Goal: Task Accomplishment & Management: Complete application form

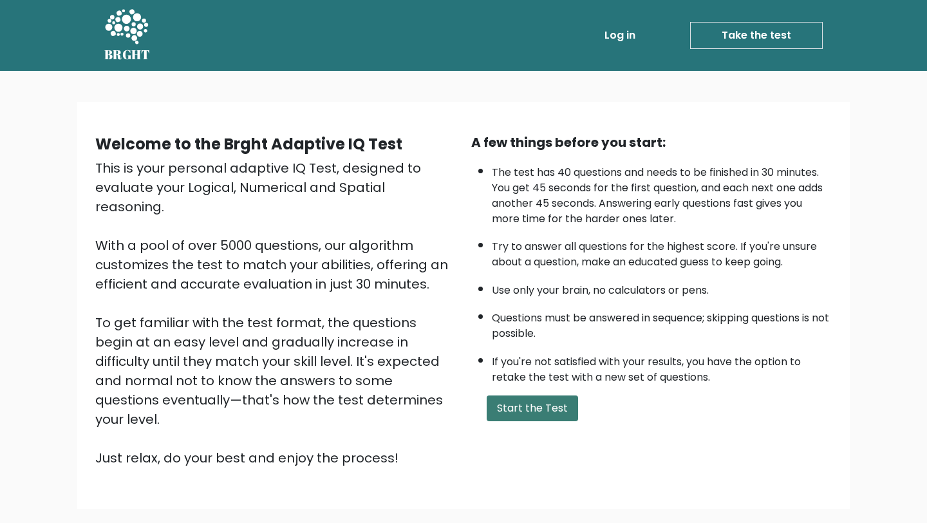
click at [526, 415] on button "Start the Test" at bounding box center [532, 408] width 91 height 26
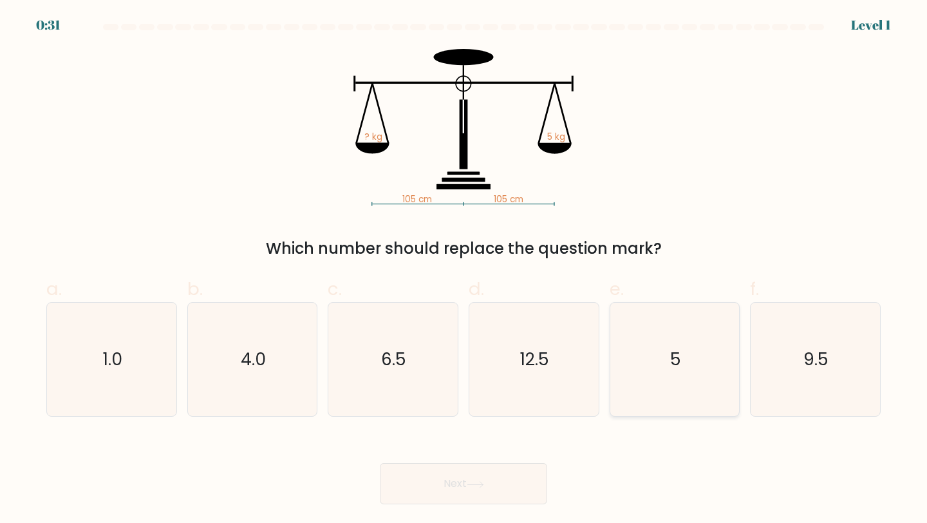
click at [676, 341] on icon "5" at bounding box center [675, 360] width 114 height 114
click at [464, 270] on input "e. 5" at bounding box center [463, 265] width 1 height 8
radio input "true"
click at [476, 497] on button "Next" at bounding box center [463, 483] width 167 height 41
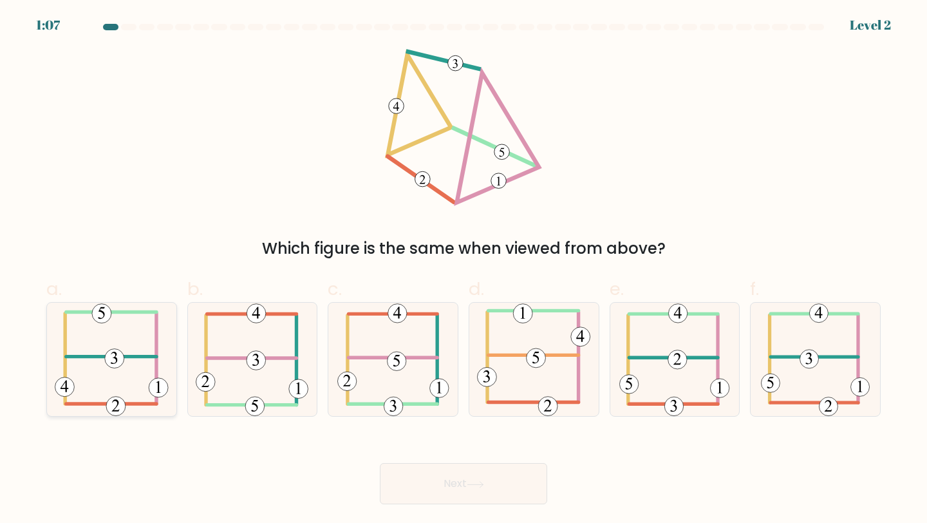
click at [119, 367] on icon at bounding box center [112, 360] width 114 height 114
click at [463, 270] on input "a." at bounding box center [463, 265] width 1 height 8
radio input "true"
click at [473, 463] on button "Next" at bounding box center [463, 483] width 167 height 41
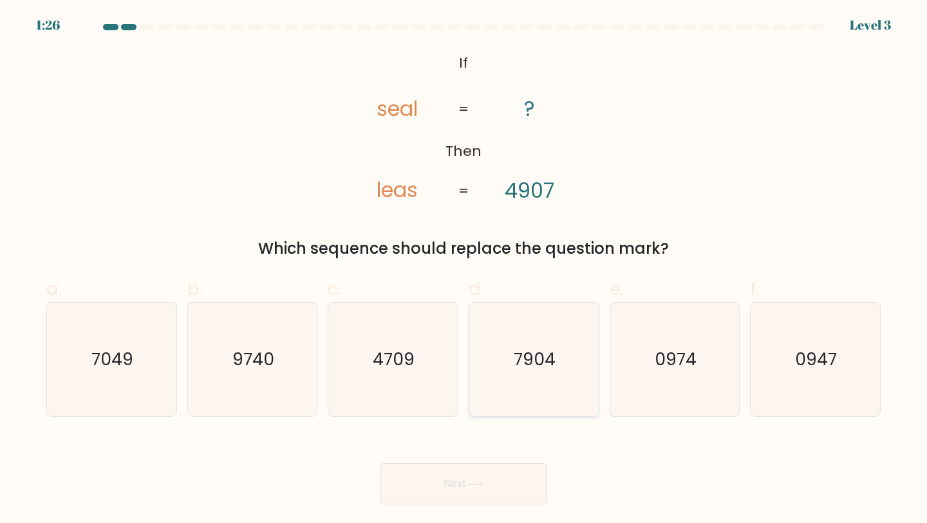
click at [529, 367] on text "7904" at bounding box center [535, 359] width 42 height 24
click at [464, 270] on input "d. 7904" at bounding box center [463, 265] width 1 height 8
radio input "true"
click at [473, 495] on button "Next" at bounding box center [463, 483] width 167 height 41
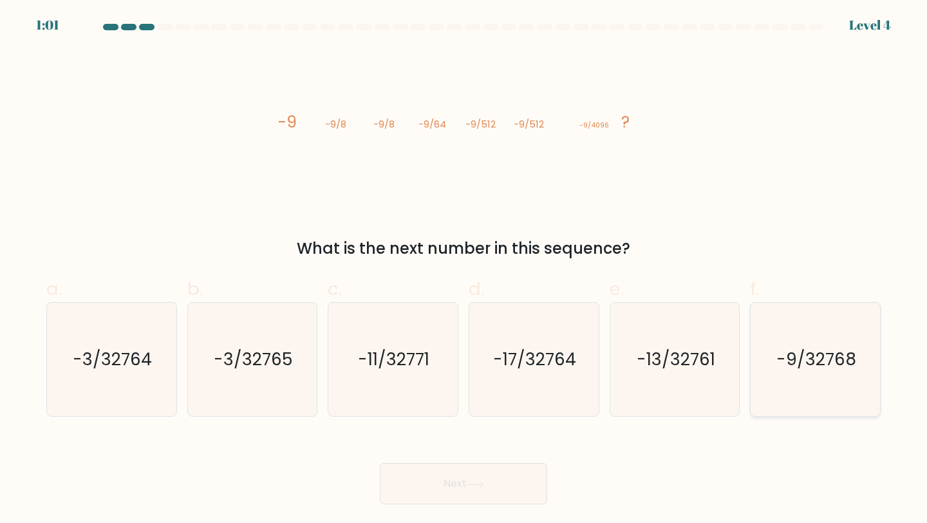
click at [790, 366] on text "-9/32768" at bounding box center [816, 359] width 80 height 24
click at [464, 270] on input "f. -9/32768" at bounding box center [463, 265] width 1 height 8
radio input "true"
click at [431, 482] on button "Next" at bounding box center [463, 483] width 167 height 41
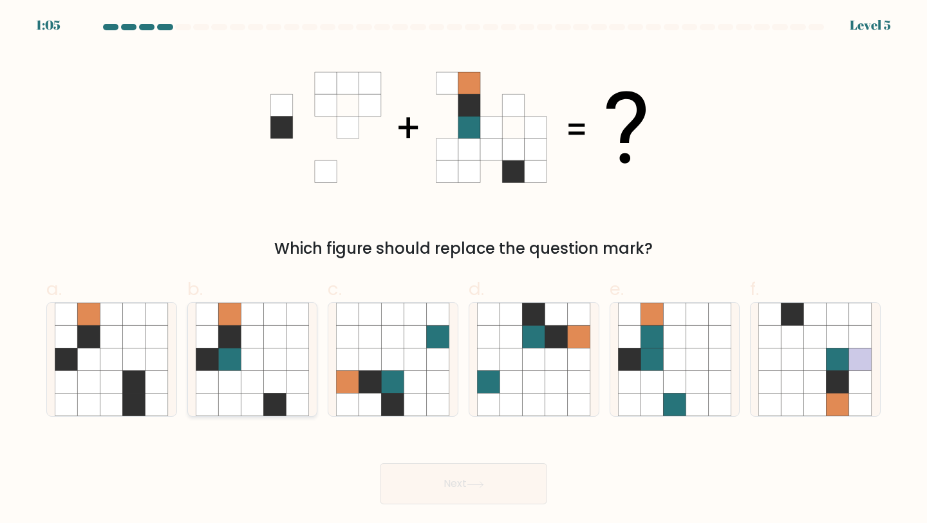
click at [240, 352] on icon at bounding box center [229, 359] width 23 height 23
click at [463, 270] on input "b." at bounding box center [463, 265] width 1 height 8
radio input "true"
click at [464, 492] on button "Next" at bounding box center [463, 483] width 167 height 41
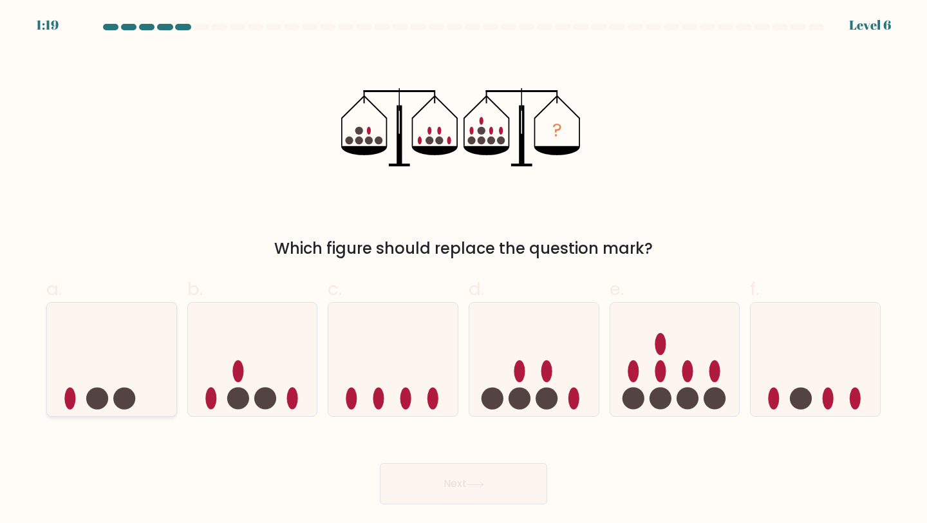
click at [110, 371] on icon at bounding box center [111, 359] width 129 height 107
click at [463, 270] on input "a." at bounding box center [463, 265] width 1 height 8
radio input "true"
click at [475, 483] on icon at bounding box center [475, 484] width 17 height 7
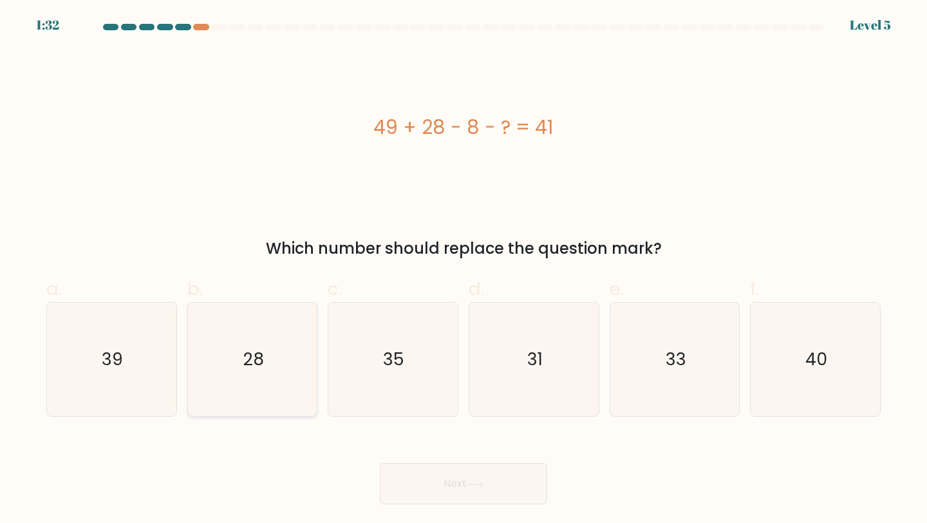
click at [270, 371] on icon "28" at bounding box center [253, 360] width 114 height 114
click at [463, 270] on input "b. 28" at bounding box center [463, 265] width 1 height 8
radio input "true"
click at [453, 474] on button "Next" at bounding box center [463, 483] width 167 height 41
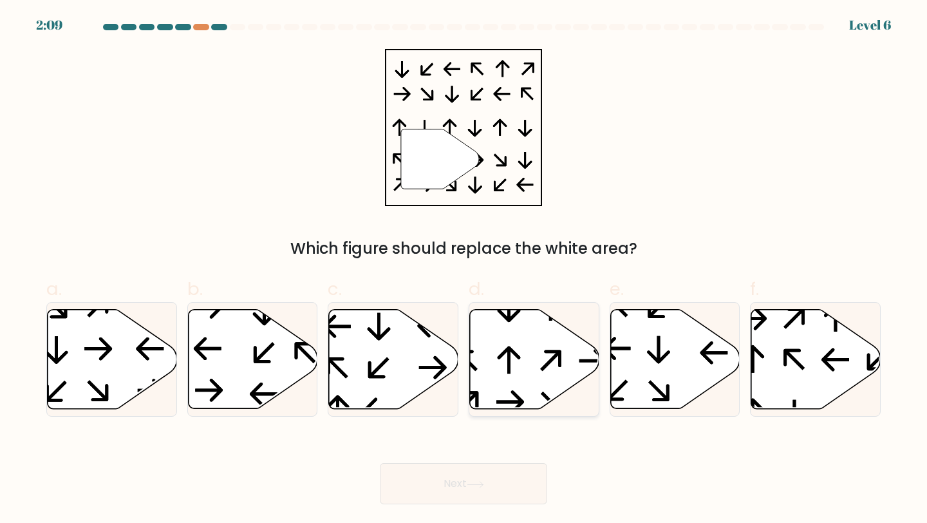
click at [509, 360] on icon at bounding box center [509, 360] width 23 height 28
click at [464, 270] on input "d." at bounding box center [463, 265] width 1 height 8
radio input "true"
click at [466, 472] on button "Next" at bounding box center [463, 483] width 167 height 41
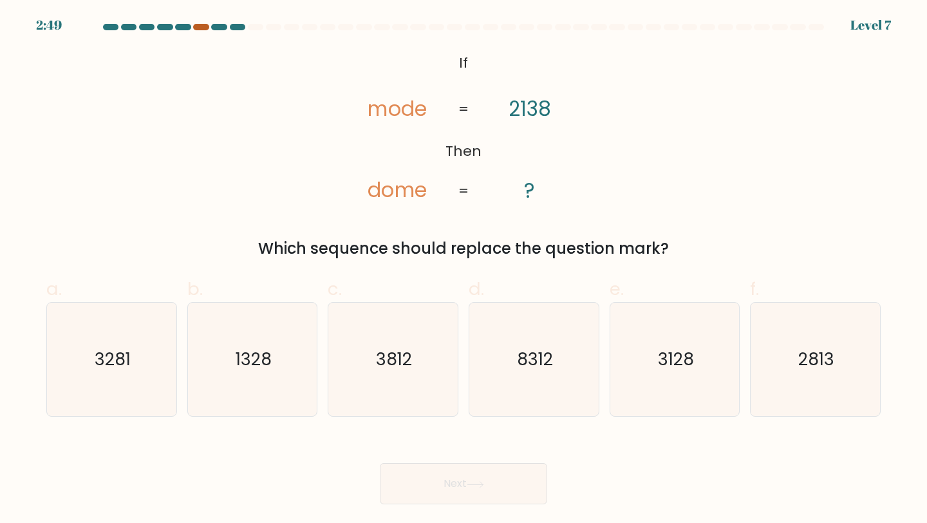
click at [200, 28] on div at bounding box center [200, 27] width 15 height 6
click at [676, 378] on icon "3128" at bounding box center [675, 360] width 114 height 114
click at [464, 270] on input "e. 3128" at bounding box center [463, 265] width 1 height 8
radio input "true"
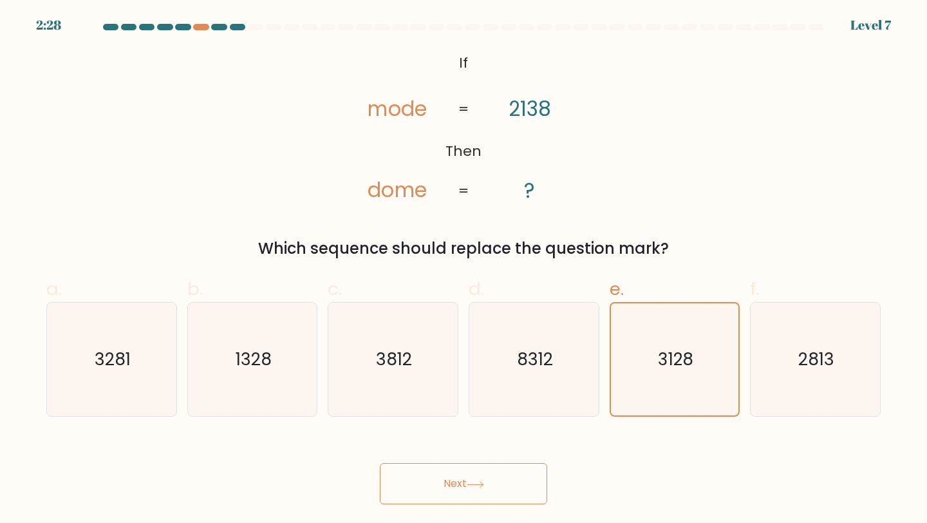
click at [423, 499] on button "Next" at bounding box center [463, 483] width 167 height 41
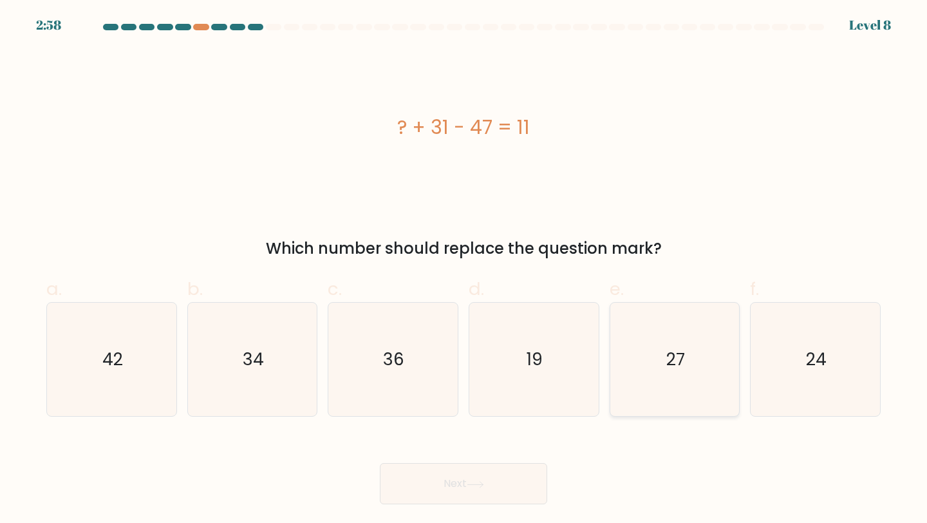
click at [717, 369] on icon "27" at bounding box center [675, 360] width 114 height 114
click at [464, 270] on input "e. 27" at bounding box center [463, 265] width 1 height 8
radio input "true"
click at [509, 485] on button "Next" at bounding box center [463, 483] width 167 height 41
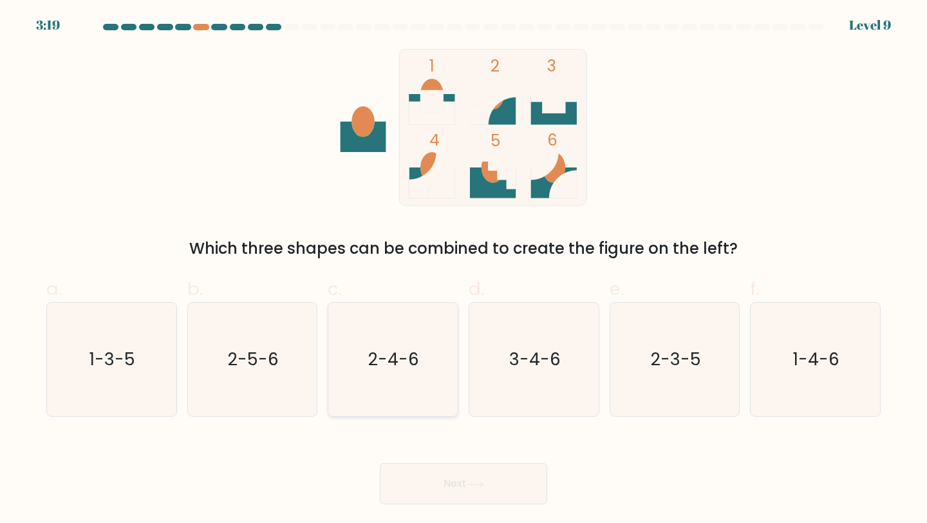
click at [396, 319] on icon "2-4-6" at bounding box center [393, 360] width 114 height 114
click at [463, 270] on input "c. 2-4-6" at bounding box center [463, 265] width 1 height 8
radio input "true"
click at [452, 481] on button "Next" at bounding box center [463, 483] width 167 height 41
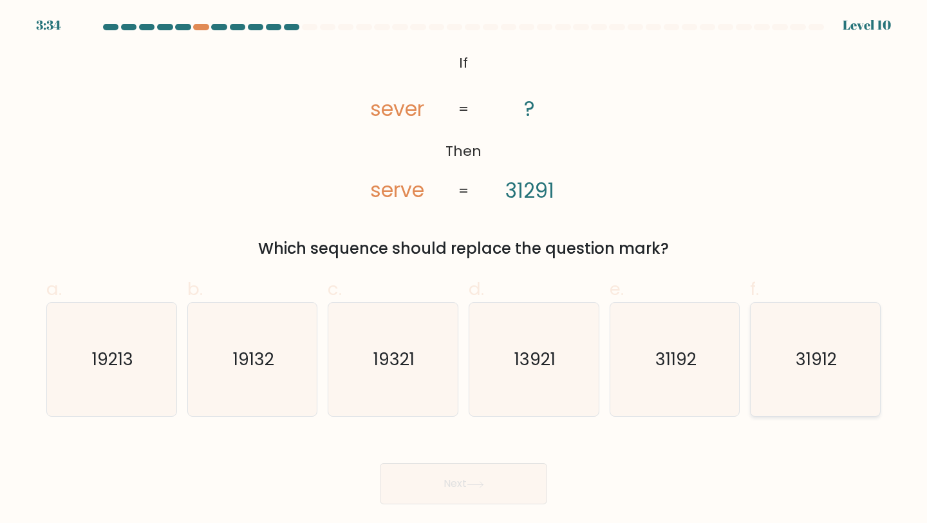
click at [826, 398] on icon "31912" at bounding box center [815, 360] width 114 height 114
click at [464, 270] on input "f. 31912" at bounding box center [463, 265] width 1 height 8
radio input "true"
click at [501, 487] on button "Next" at bounding box center [463, 483] width 167 height 41
click at [441, 480] on button "Next" at bounding box center [463, 483] width 167 height 41
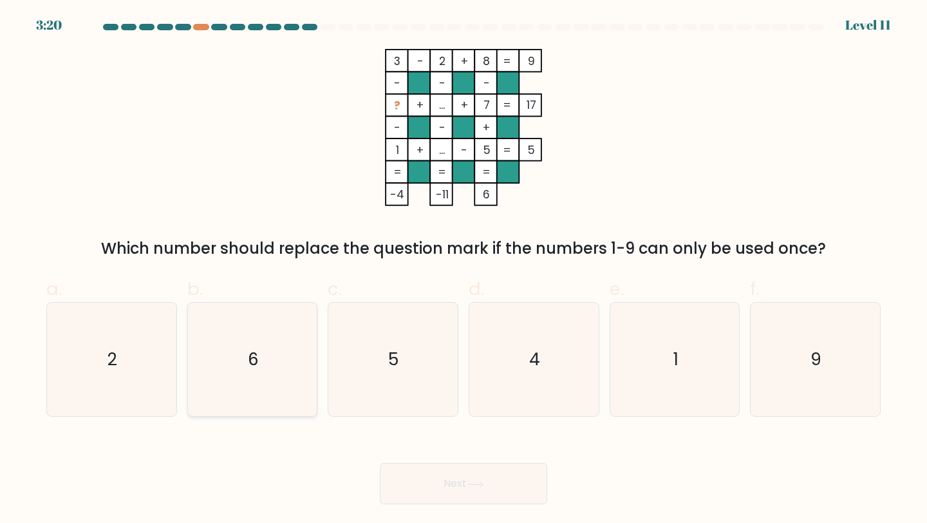
click at [274, 348] on icon "6" at bounding box center [253, 360] width 114 height 114
click at [463, 270] on input "b. 6" at bounding box center [463, 265] width 1 height 8
radio input "true"
click at [437, 487] on button "Next" at bounding box center [463, 483] width 167 height 41
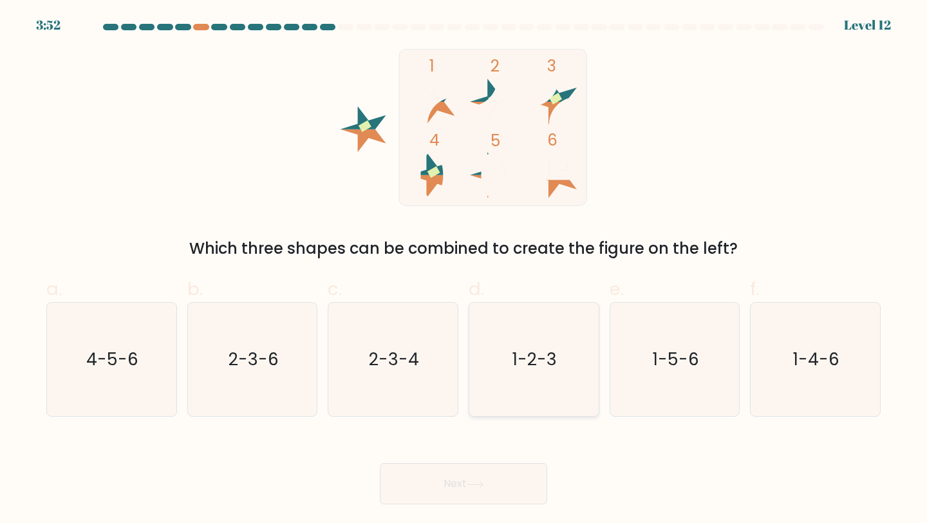
click at [528, 378] on icon "1-2-3" at bounding box center [534, 360] width 114 height 114
click at [464, 270] on input "d. 1-2-3" at bounding box center [463, 265] width 1 height 8
radio input "true"
click at [503, 491] on button "Next" at bounding box center [463, 483] width 167 height 41
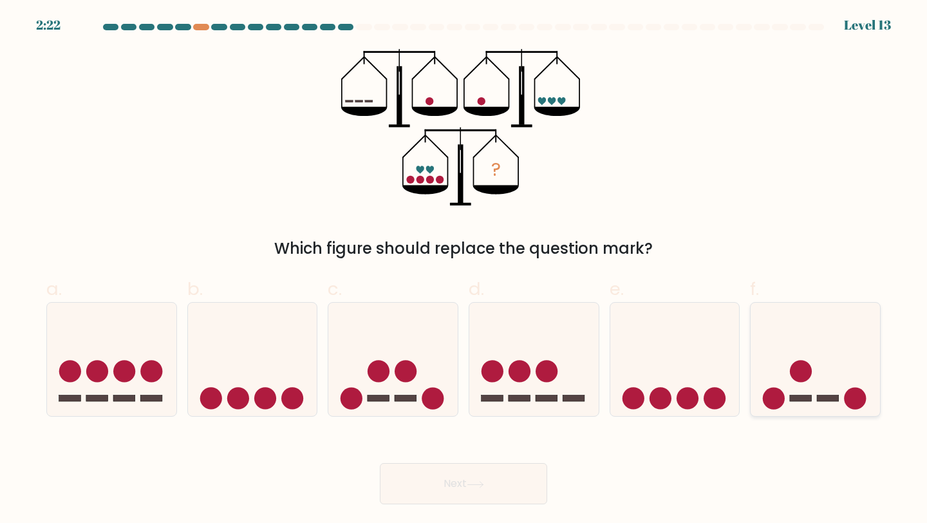
click at [794, 375] on circle at bounding box center [801, 371] width 22 height 22
click at [464, 270] on input "f." at bounding box center [463, 265] width 1 height 8
radio input "true"
click at [470, 488] on button "Next" at bounding box center [463, 483] width 167 height 41
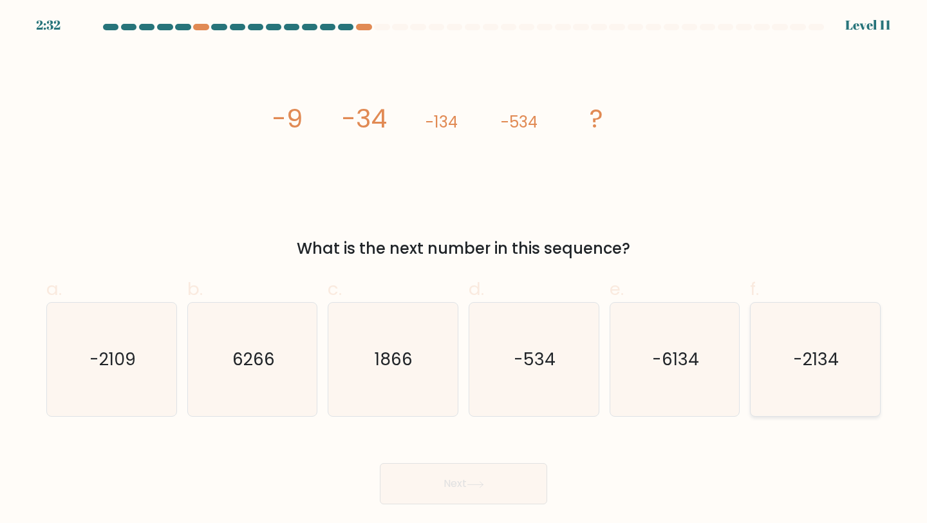
click at [778, 380] on icon "-2134" at bounding box center [815, 360] width 114 height 114
click at [464, 270] on input "f. -2134" at bounding box center [463, 265] width 1 height 8
radio input "true"
click at [496, 483] on button "Next" at bounding box center [463, 483] width 167 height 41
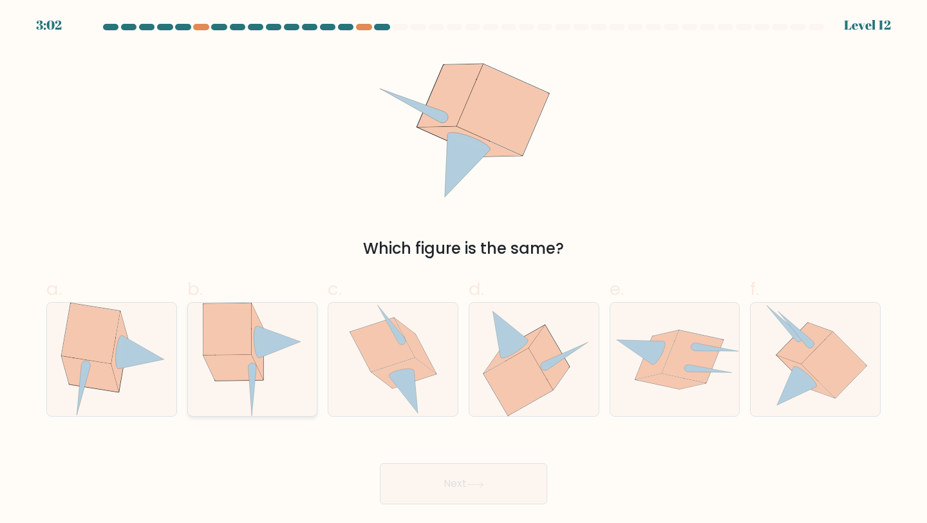
click at [254, 358] on icon at bounding box center [258, 340] width 12 height 75
click at [463, 270] on input "b." at bounding box center [463, 265] width 1 height 8
radio input "true"
click at [465, 487] on button "Next" at bounding box center [463, 483] width 167 height 41
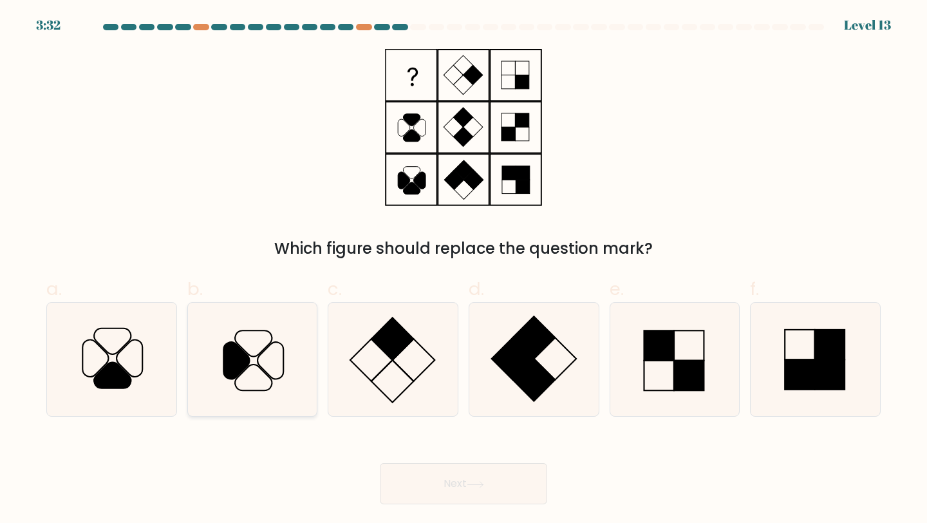
click at [245, 370] on icon at bounding box center [253, 377] width 37 height 26
click at [463, 270] on input "b." at bounding box center [463, 265] width 1 height 8
radio input "true"
click at [472, 480] on button "Next" at bounding box center [463, 483] width 167 height 41
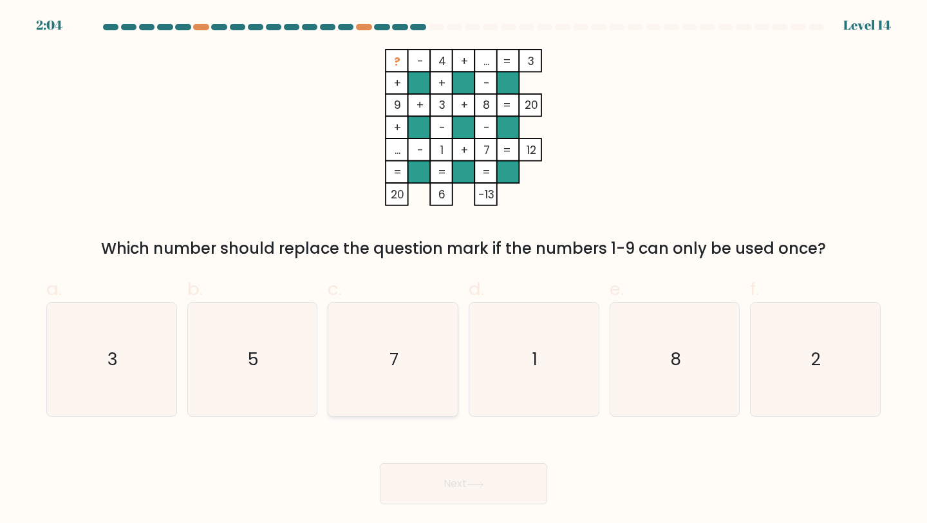
click at [396, 363] on text "7" at bounding box center [393, 359] width 9 height 24
click at [463, 270] on input "c. 7" at bounding box center [463, 265] width 1 height 8
radio input "true"
click at [439, 493] on button "Next" at bounding box center [463, 483] width 167 height 41
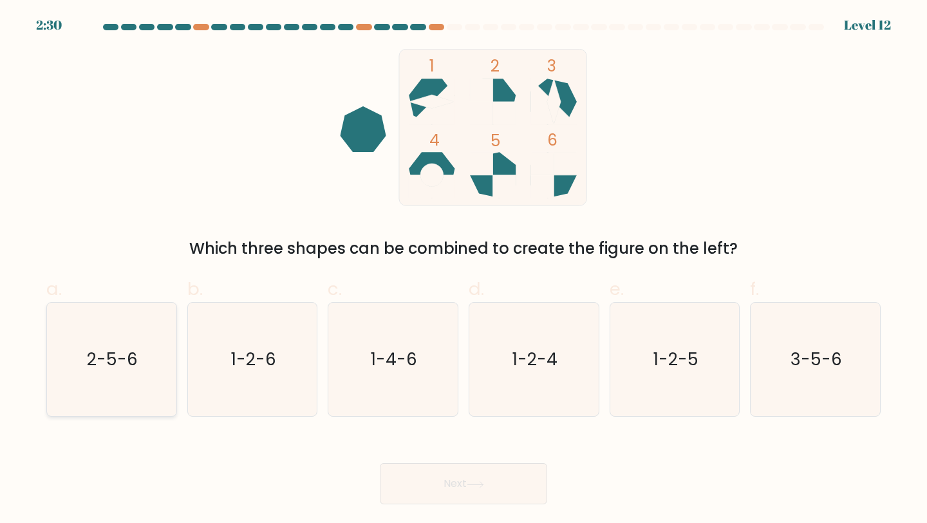
click at [126, 380] on icon "2-5-6" at bounding box center [112, 360] width 114 height 114
click at [463, 270] on input "a. 2-5-6" at bounding box center [463, 265] width 1 height 8
radio input "true"
click at [472, 483] on icon at bounding box center [475, 484] width 17 height 7
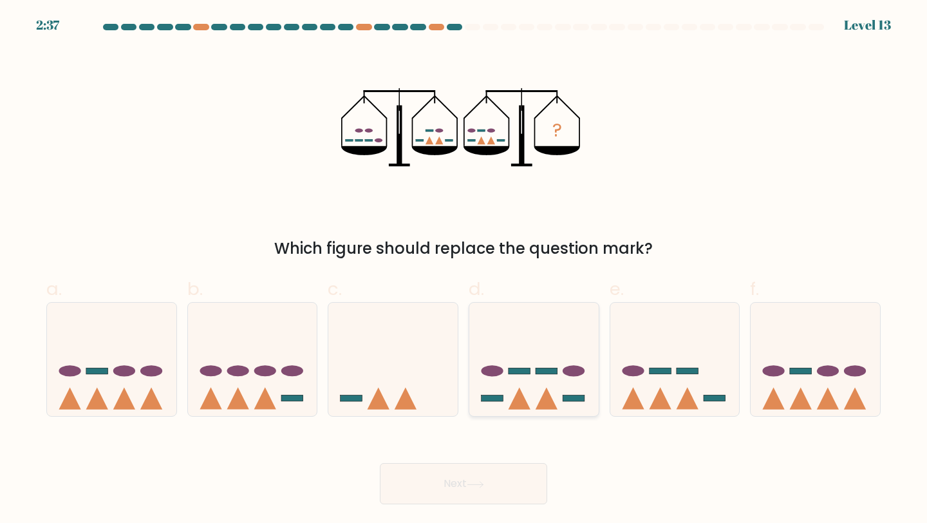
click at [531, 395] on icon at bounding box center [533, 359] width 129 height 107
click at [464, 270] on input "d." at bounding box center [463, 265] width 1 height 8
radio input "true"
click at [492, 476] on button "Next" at bounding box center [463, 483] width 167 height 41
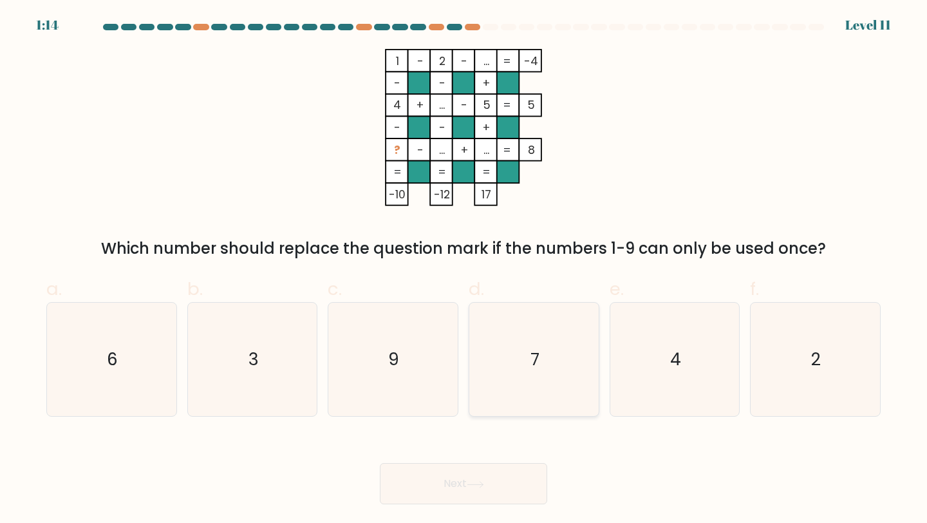
click at [531, 342] on icon "7" at bounding box center [534, 360] width 114 height 114
click at [464, 270] on input "d. 7" at bounding box center [463, 265] width 1 height 8
radio input "true"
click at [481, 505] on body "1:13 Level 11" at bounding box center [463, 261] width 927 height 523
click at [467, 489] on button "Next" at bounding box center [463, 483] width 167 height 41
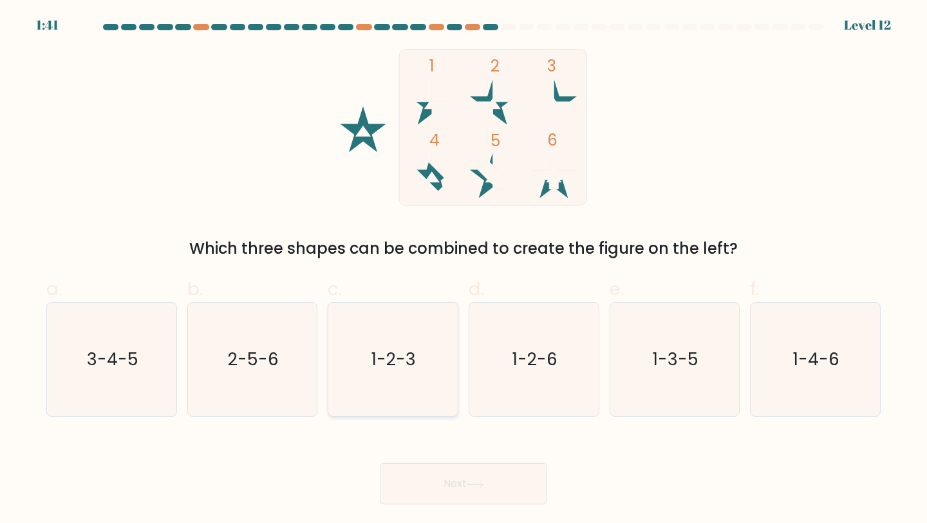
click at [416, 352] on icon "1-2-3" at bounding box center [393, 360] width 114 height 114
click at [463, 270] on input "c. 1-2-3" at bounding box center [463, 265] width 1 height 8
radio input "true"
click at [424, 476] on button "Next" at bounding box center [463, 483] width 167 height 41
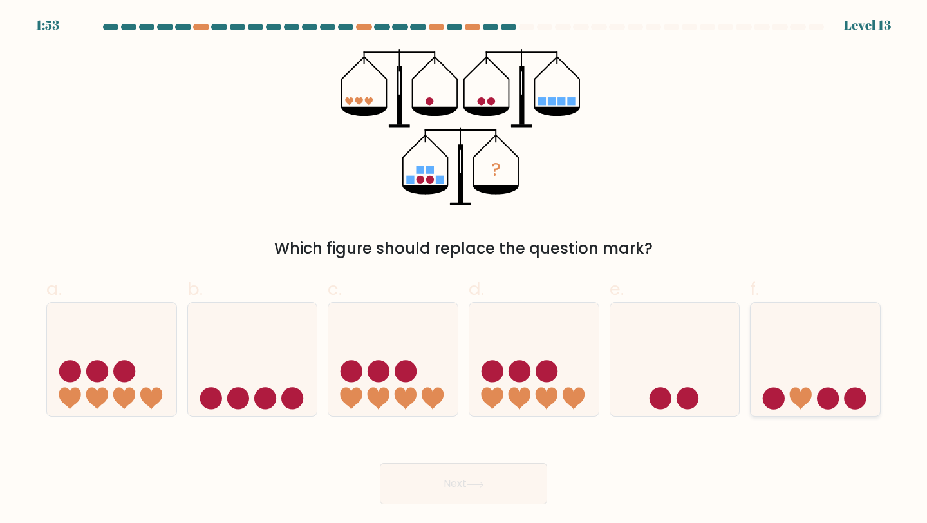
click at [783, 356] on icon at bounding box center [815, 359] width 129 height 107
click at [464, 270] on input "f." at bounding box center [463, 265] width 1 height 8
radio input "true"
click at [466, 469] on button "Next" at bounding box center [463, 483] width 167 height 41
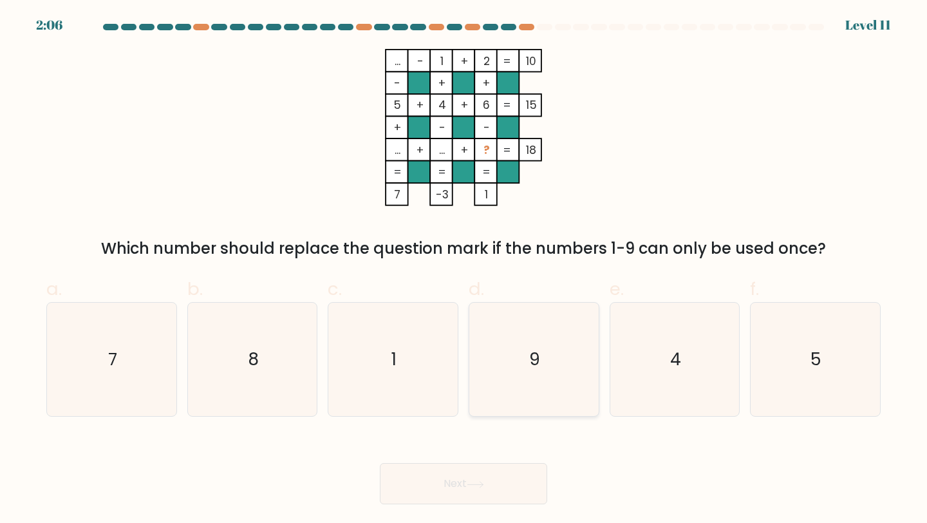
click at [559, 377] on icon "9" at bounding box center [534, 360] width 114 height 114
click at [464, 270] on input "d. 9" at bounding box center [463, 265] width 1 height 8
radio input "true"
click at [494, 477] on button "Next" at bounding box center [463, 483] width 167 height 41
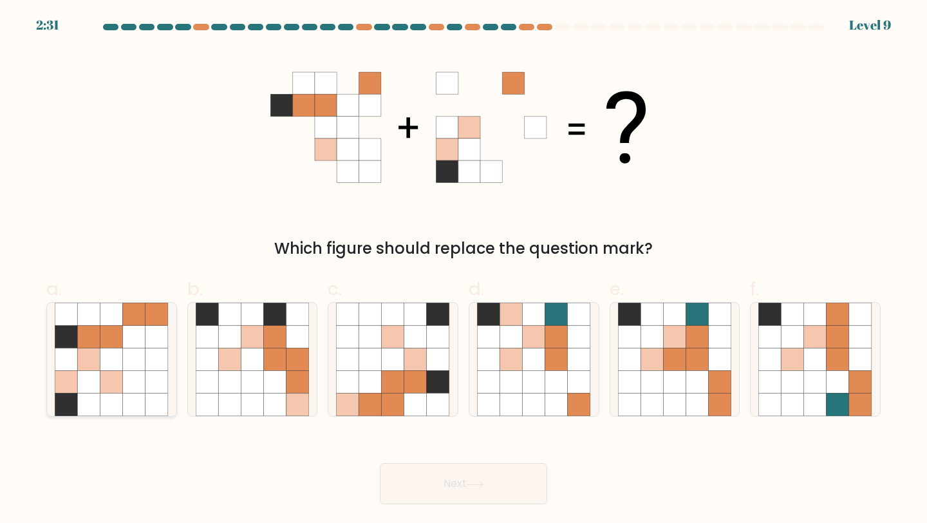
click at [108, 374] on icon at bounding box center [111, 382] width 23 height 23
click at [463, 270] on input "a." at bounding box center [463, 265] width 1 height 8
radio input "true"
click at [435, 492] on button "Next" at bounding box center [463, 483] width 167 height 41
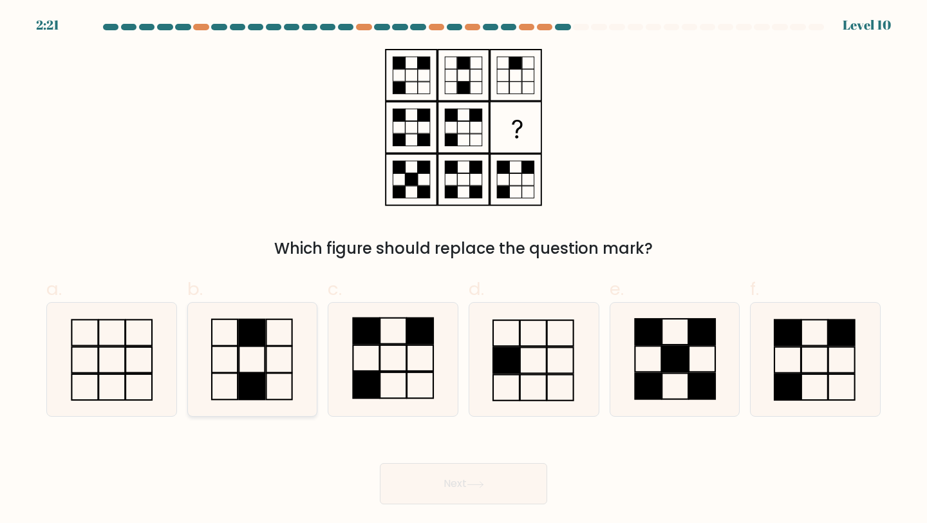
click at [253, 350] on icon at bounding box center [253, 360] width 114 height 114
click at [463, 270] on input "b." at bounding box center [463, 265] width 1 height 8
radio input "true"
click at [510, 350] on rect at bounding box center [506, 360] width 26 height 26
click at [464, 270] on input "d." at bounding box center [463, 265] width 1 height 8
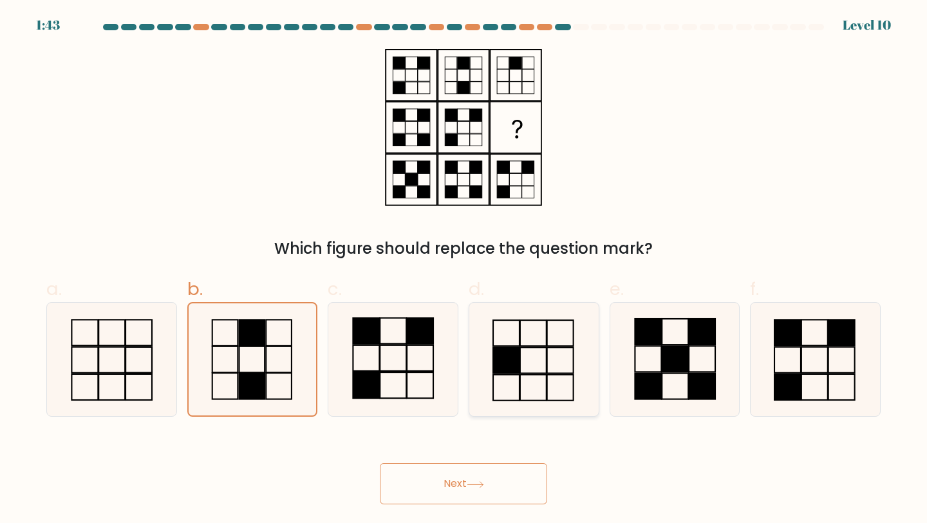
radio input "true"
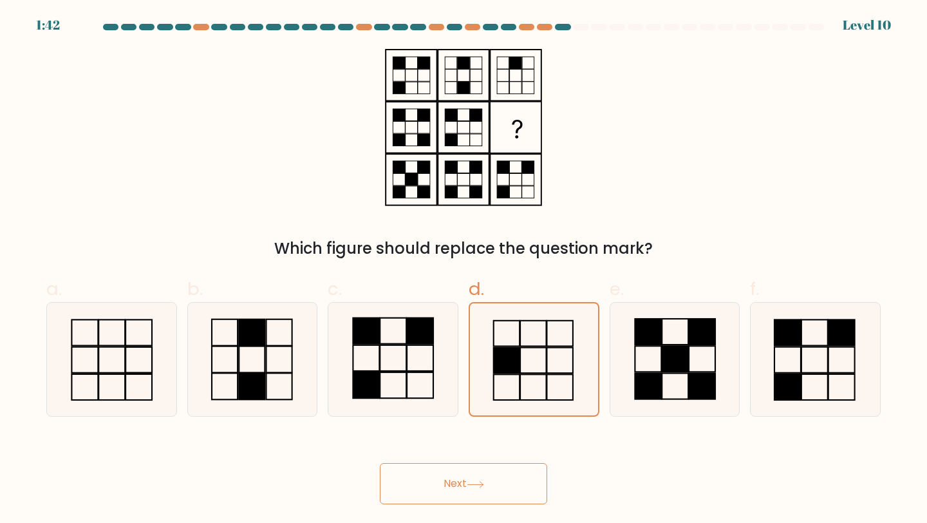
click at [499, 494] on button "Next" at bounding box center [463, 483] width 167 height 41
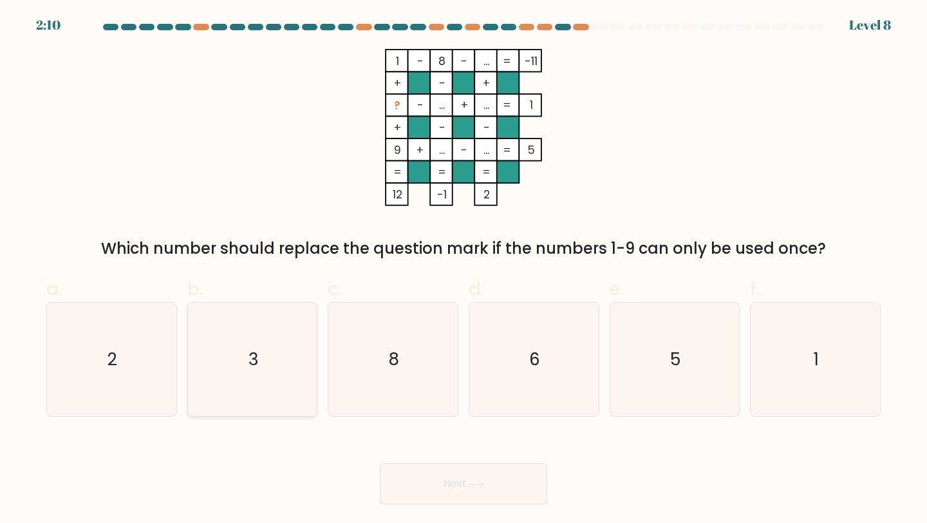
click at [235, 376] on icon "3" at bounding box center [253, 360] width 114 height 114
click at [463, 270] on input "b. 3" at bounding box center [463, 265] width 1 height 8
radio input "true"
click at [427, 472] on button "Next" at bounding box center [463, 483] width 167 height 41
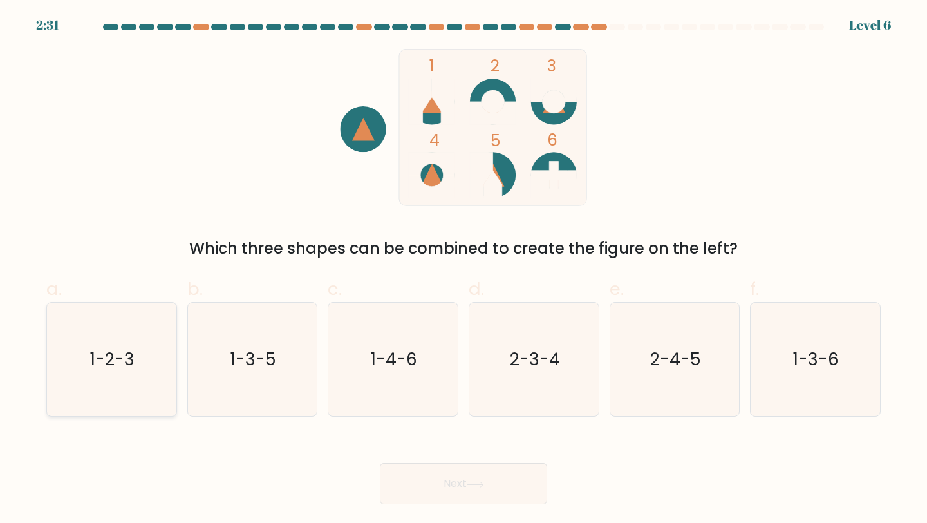
click at [119, 350] on text "1-2-3" at bounding box center [113, 359] width 44 height 24
click at [463, 270] on input "a. 1-2-3" at bounding box center [463, 265] width 1 height 8
radio input "true"
click at [443, 490] on button "Next" at bounding box center [463, 483] width 167 height 41
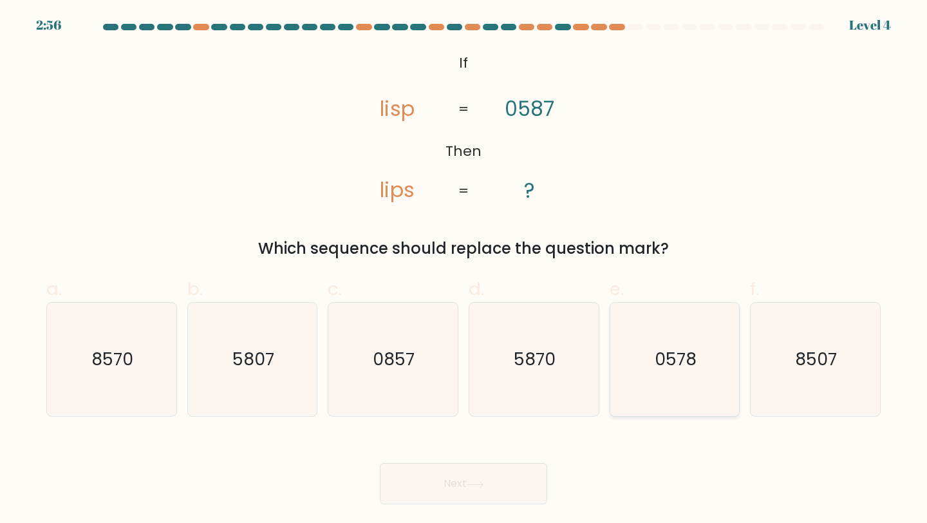
click at [645, 362] on icon "0578" at bounding box center [675, 360] width 114 height 114
click at [464, 270] on input "e. 0578" at bounding box center [463, 265] width 1 height 8
radio input "true"
click at [471, 489] on button "Next" at bounding box center [463, 483] width 167 height 41
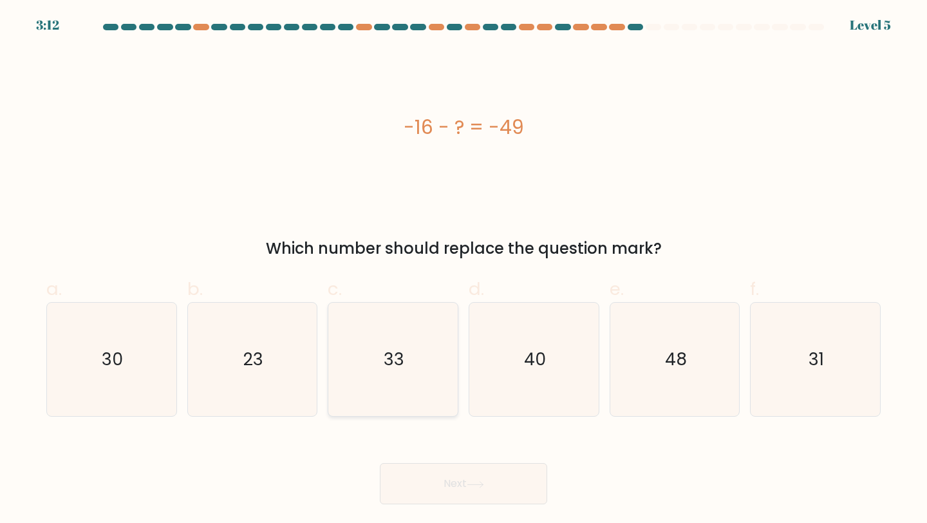
click at [395, 341] on icon "33" at bounding box center [393, 360] width 114 height 114
click at [463, 270] on input "c. 33" at bounding box center [463, 265] width 1 height 8
radio input "true"
click at [471, 487] on icon at bounding box center [475, 484] width 17 height 7
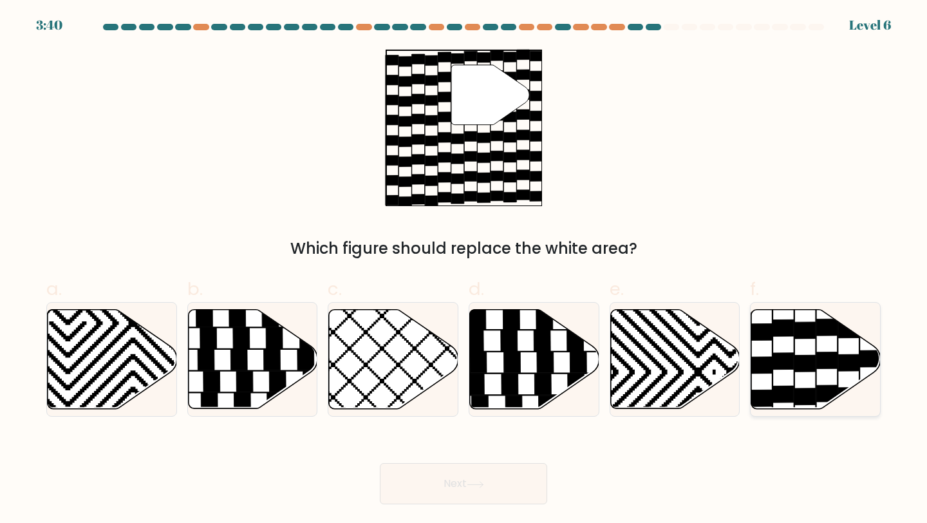
click at [834, 358] on icon at bounding box center [827, 359] width 21 height 17
click at [464, 270] on input "f." at bounding box center [463, 265] width 1 height 8
radio input "true"
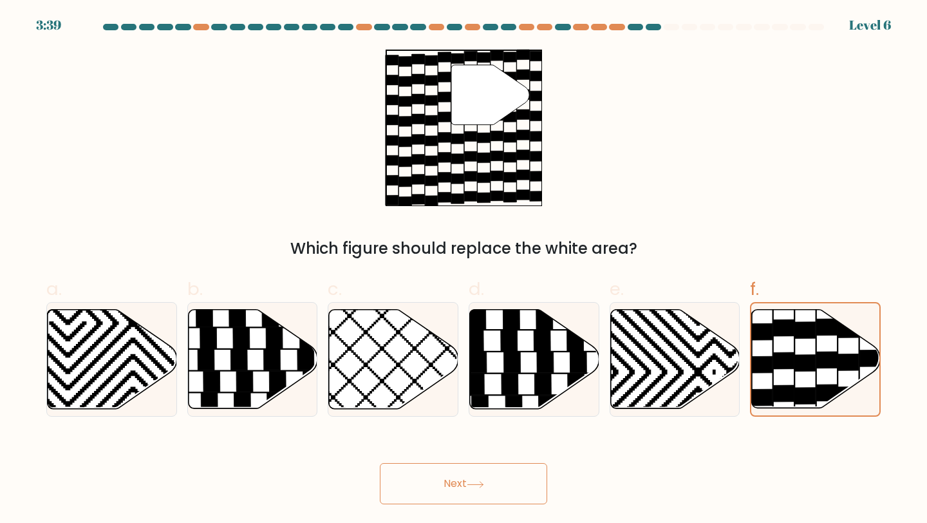
click at [452, 482] on button "Next" at bounding box center [463, 483] width 167 height 41
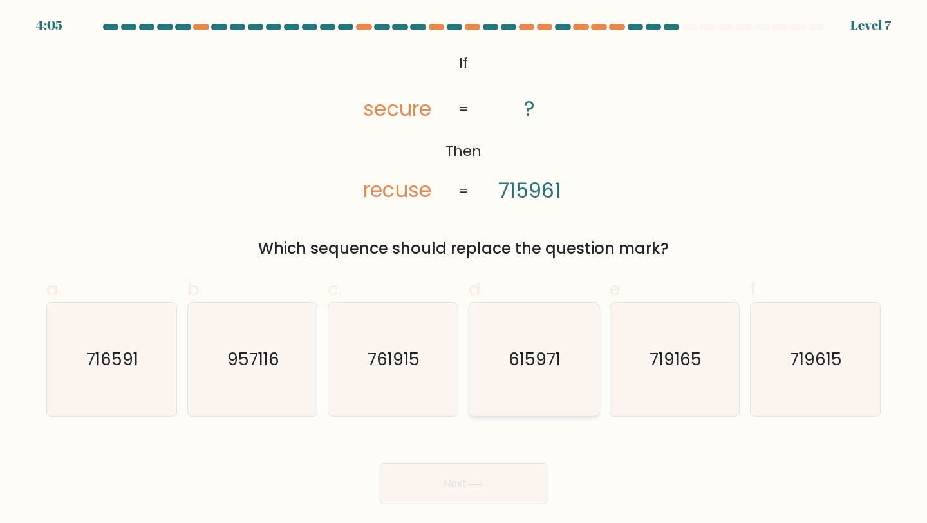
click at [534, 336] on icon "615971" at bounding box center [534, 360] width 114 height 114
click at [464, 270] on input "d. 615971" at bounding box center [463, 265] width 1 height 8
radio input "true"
click at [470, 476] on button "Next" at bounding box center [463, 483] width 167 height 41
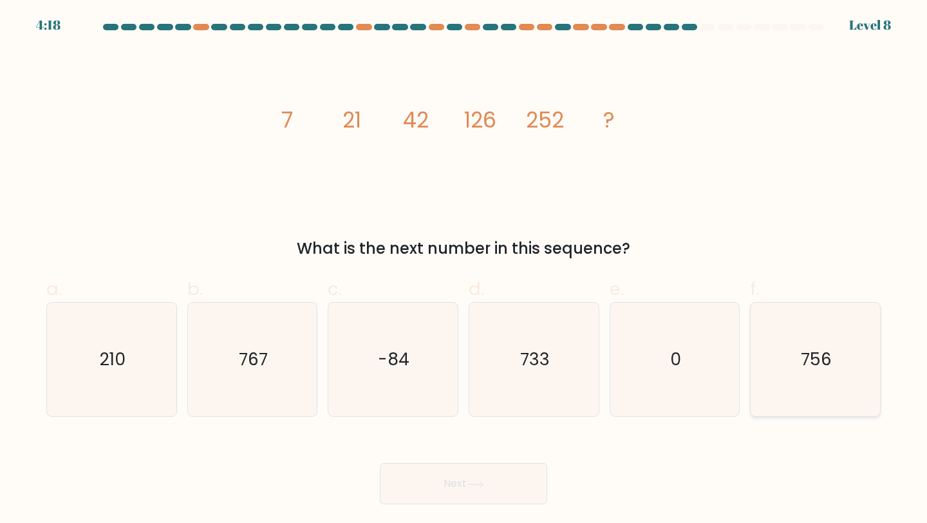
click at [800, 378] on icon "756" at bounding box center [815, 360] width 114 height 114
click at [464, 270] on input "f. 756" at bounding box center [463, 265] width 1 height 8
radio input "true"
click at [421, 495] on button "Next" at bounding box center [463, 483] width 167 height 41
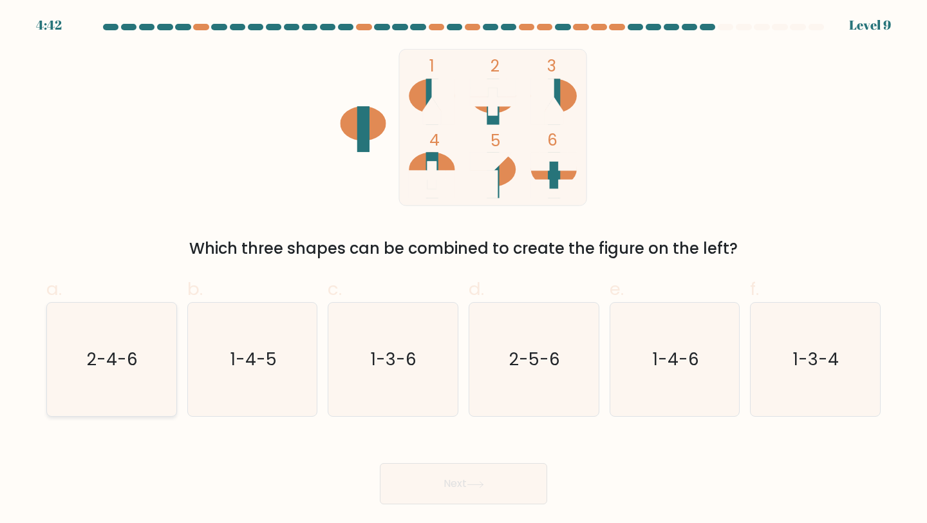
click at [107, 365] on text "2-4-6" at bounding box center [113, 359] width 51 height 24
click at [463, 270] on input "a. 2-4-6" at bounding box center [463, 265] width 1 height 8
radio input "true"
click at [435, 496] on button "Next" at bounding box center [463, 483] width 167 height 41
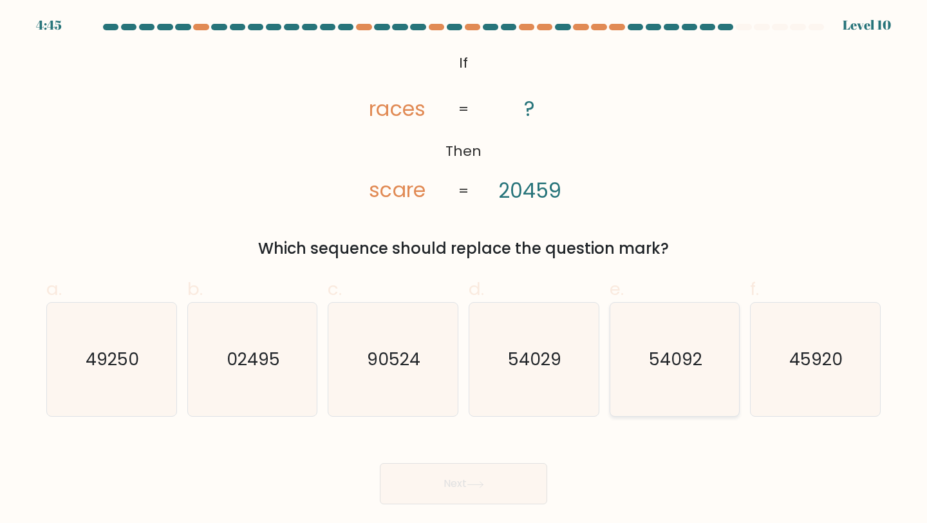
click at [669, 370] on text "54092" at bounding box center [675, 359] width 53 height 24
click at [464, 270] on input "e. 54092" at bounding box center [463, 265] width 1 height 8
radio input "true"
click at [481, 474] on button "Next" at bounding box center [463, 483] width 167 height 41
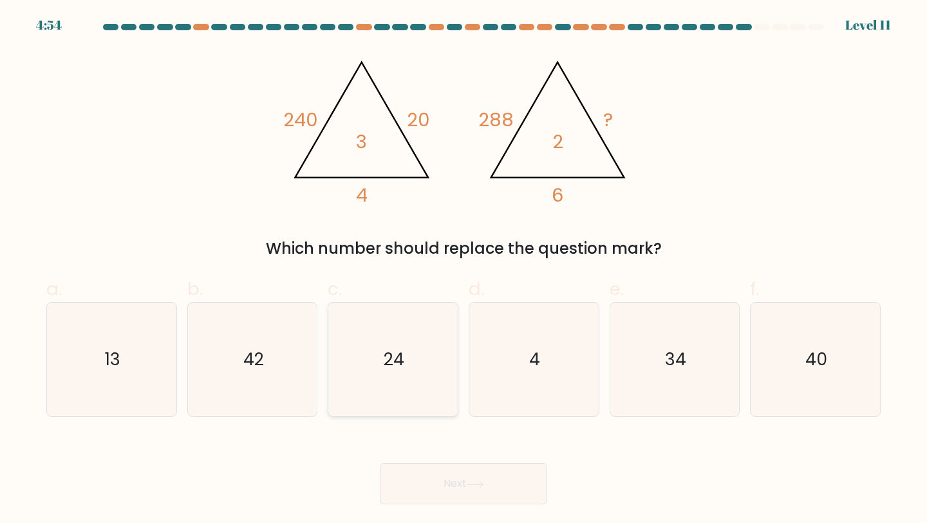
click at [360, 353] on icon "24" at bounding box center [393, 360] width 114 height 114
click at [463, 270] on input "c. 24" at bounding box center [463, 265] width 1 height 8
radio input "true"
click at [480, 478] on button "Next" at bounding box center [463, 483] width 167 height 41
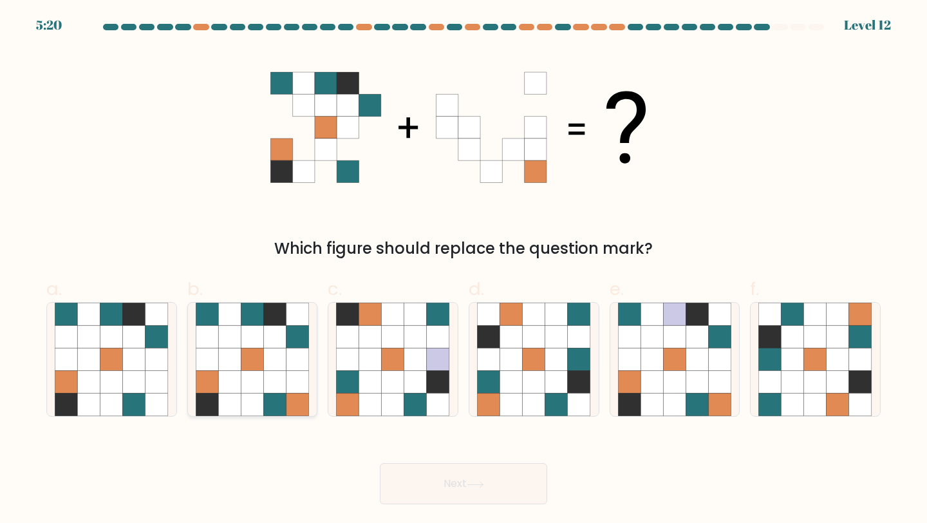
click at [254, 391] on icon at bounding box center [252, 382] width 23 height 23
click at [463, 270] on input "b." at bounding box center [463, 265] width 1 height 8
radio input "true"
click at [450, 476] on button "Next" at bounding box center [463, 483] width 167 height 41
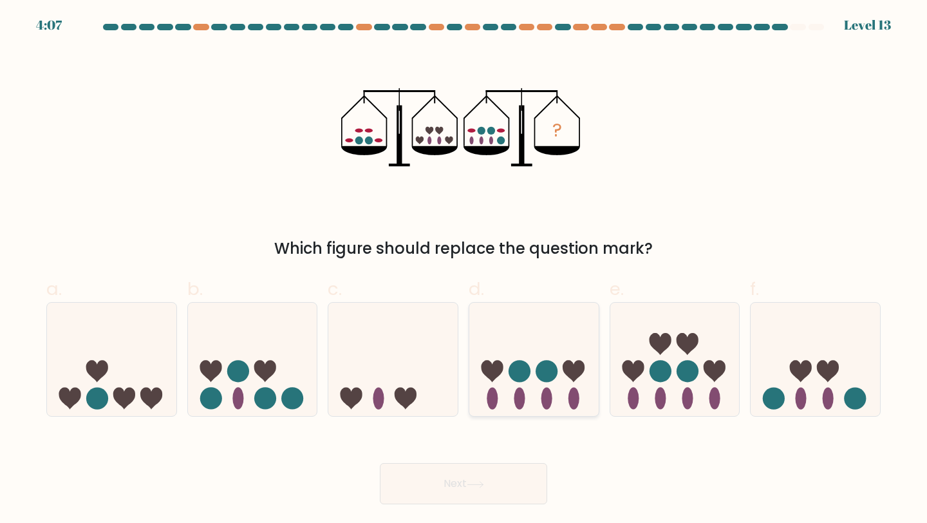
click at [512, 355] on icon at bounding box center [533, 359] width 129 height 107
click at [464, 270] on input "d." at bounding box center [463, 265] width 1 height 8
radio input "true"
click at [444, 476] on button "Next" at bounding box center [463, 483] width 167 height 41
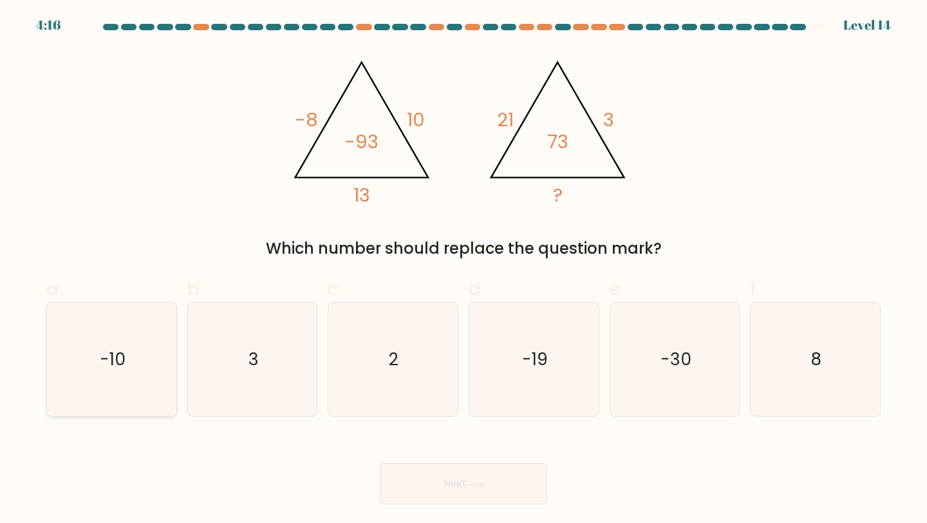
click at [145, 328] on icon "-10" at bounding box center [112, 360] width 114 height 114
click at [463, 270] on input "a. -10" at bounding box center [463, 265] width 1 height 8
radio input "true"
click at [491, 489] on button "Next" at bounding box center [463, 483] width 167 height 41
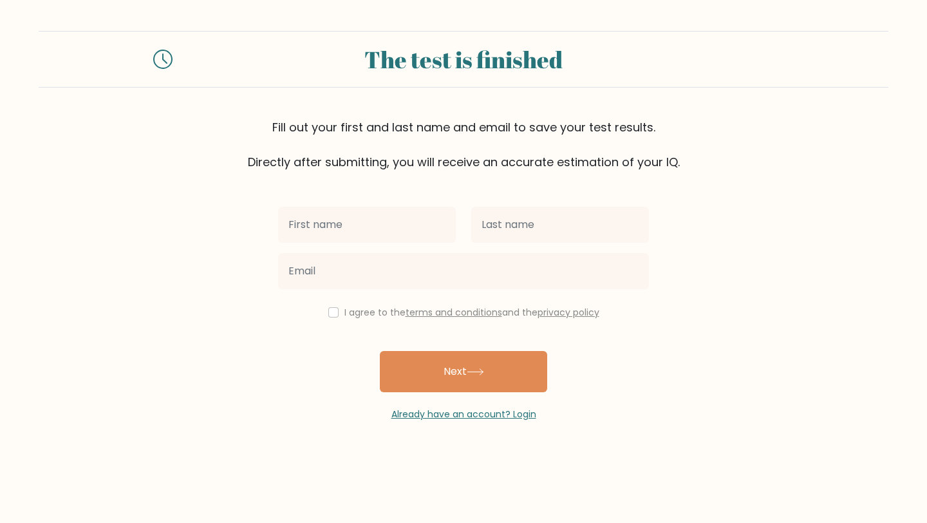
click at [367, 231] on input "text" at bounding box center [367, 225] width 178 height 36
type input "Lovelyn"
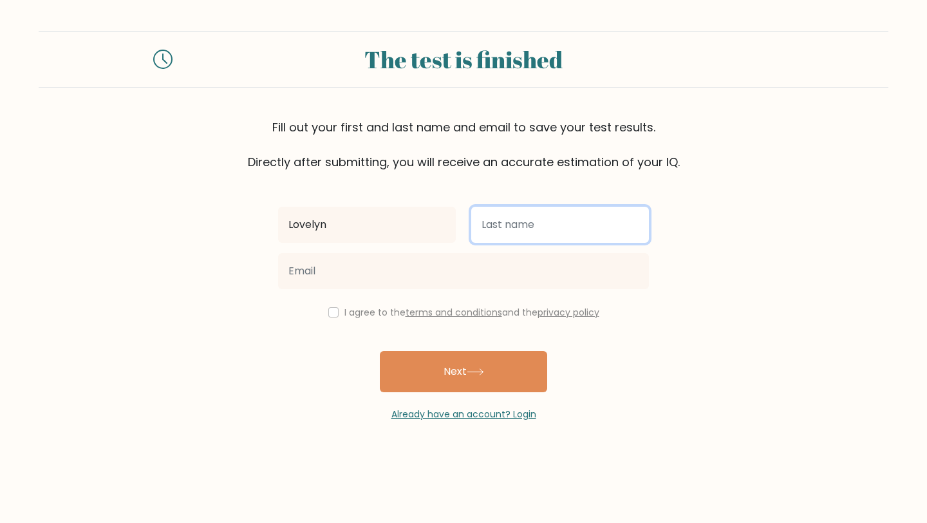
click at [550, 220] on input "text" at bounding box center [560, 225] width 178 height 36
type input "[PERSON_NAME]"
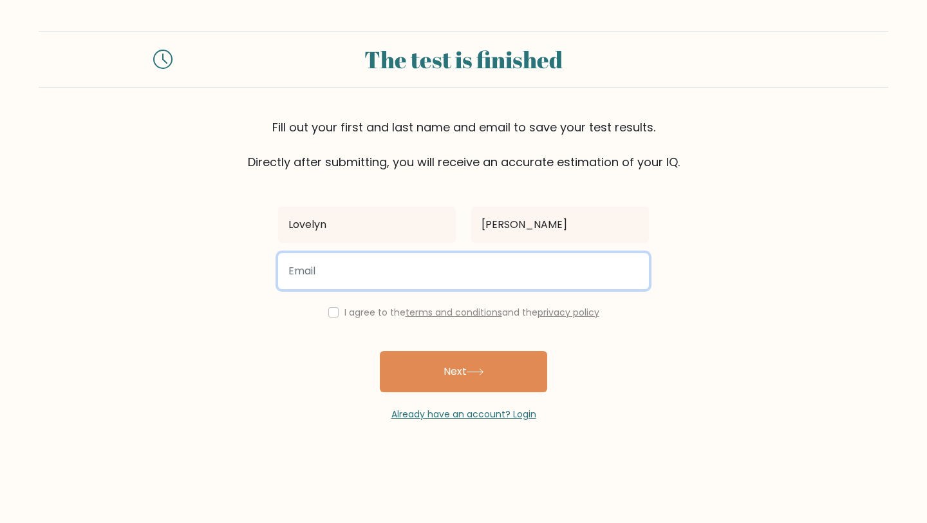
click at [531, 256] on input "email" at bounding box center [463, 271] width 371 height 36
type input "Louisevalentin15@gmail.com"
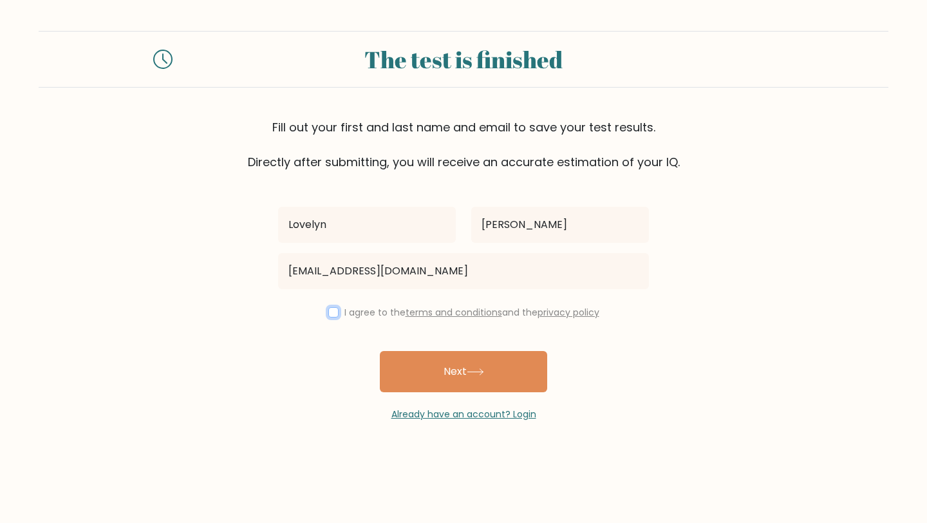
click at [330, 312] on input "checkbox" at bounding box center [333, 312] width 10 height 10
checkbox input "true"
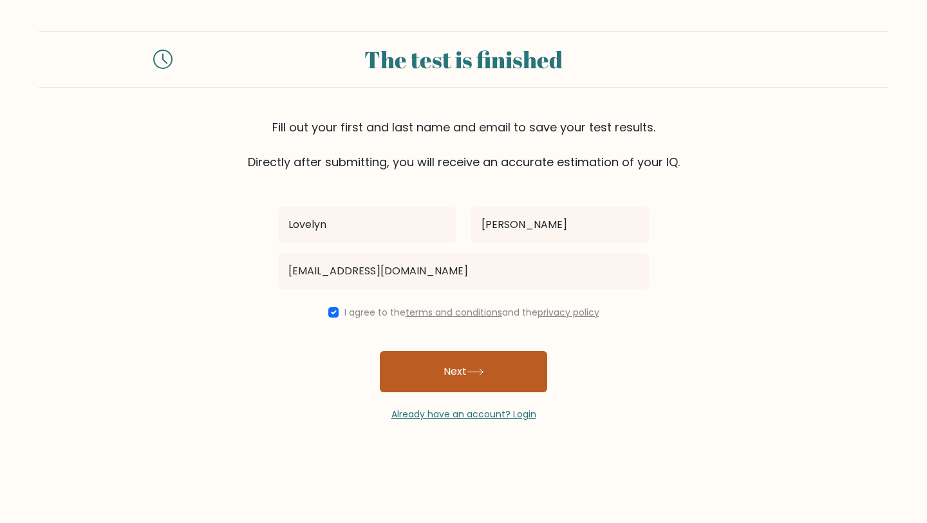
click at [488, 370] on button "Next" at bounding box center [463, 371] width 167 height 41
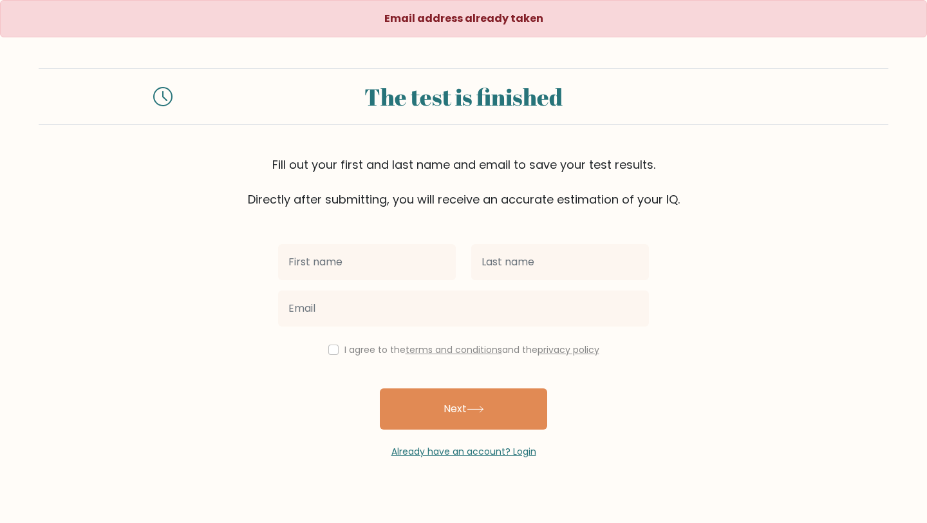
click at [427, 259] on input "text" at bounding box center [367, 262] width 178 height 36
type input "Lovelyn"
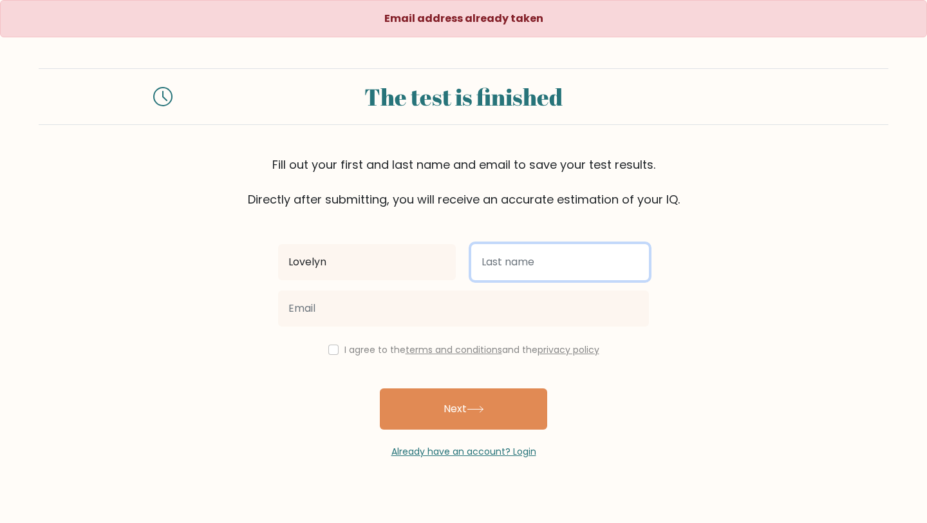
click at [525, 261] on input "text" at bounding box center [560, 262] width 178 height 36
type input "Valentin"
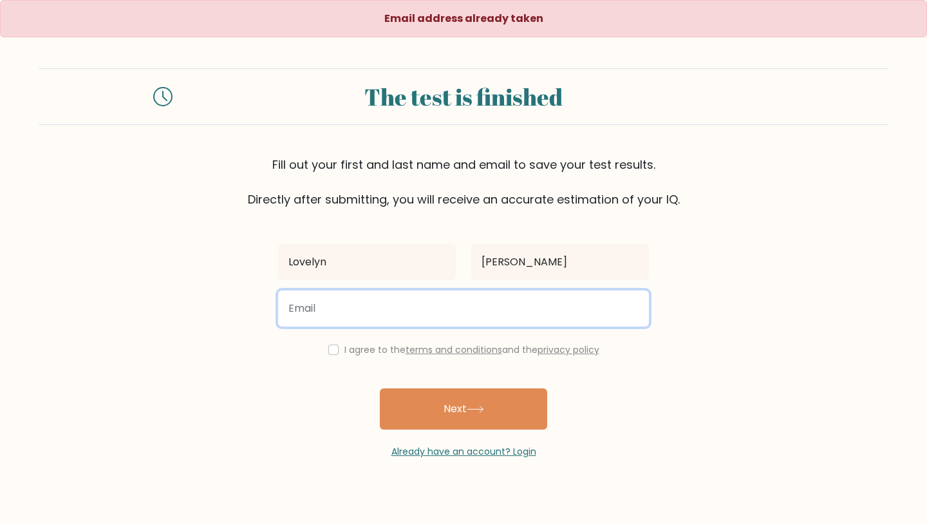
click at [463, 305] on input "email" at bounding box center [463, 308] width 371 height 36
type input "enjineyrloys15@gmail.com"
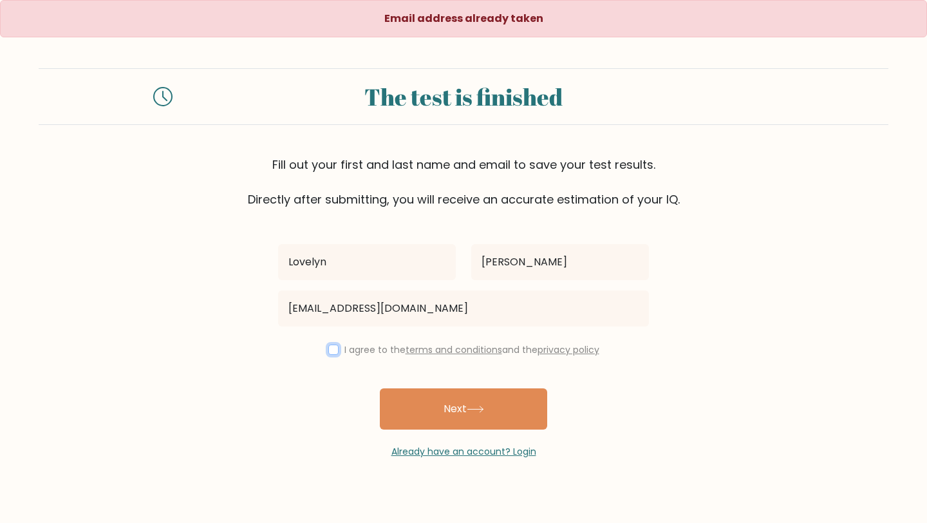
click at [330, 349] on input "checkbox" at bounding box center [333, 349] width 10 height 10
checkbox input "true"
click at [464, 433] on div "Already have an account? Login" at bounding box center [463, 443] width 371 height 29
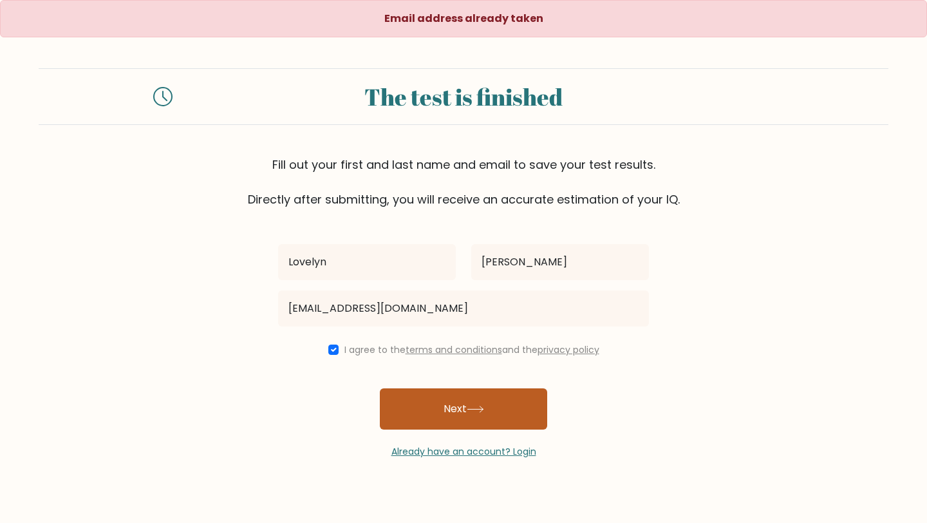
click at [467, 415] on button "Next" at bounding box center [463, 408] width 167 height 41
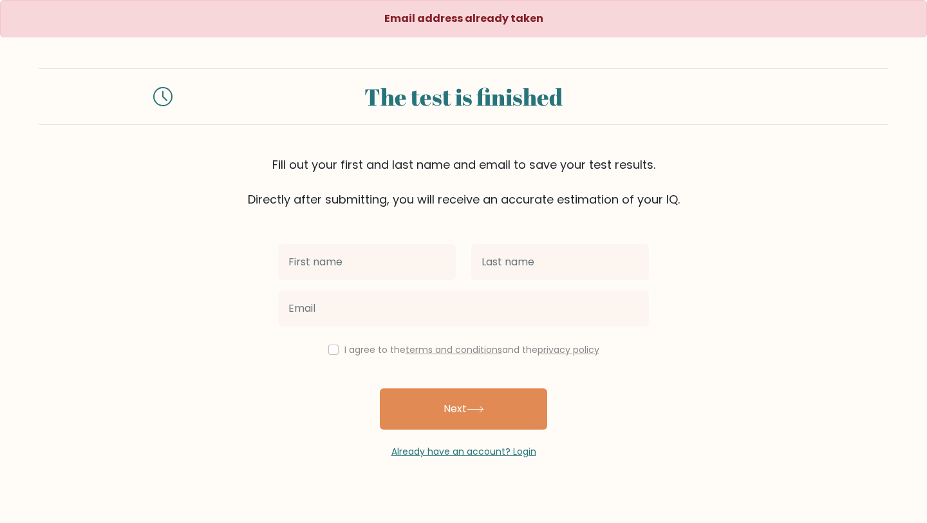
click at [409, 268] on input "text" at bounding box center [367, 262] width 178 height 36
type input "Lovelyn"
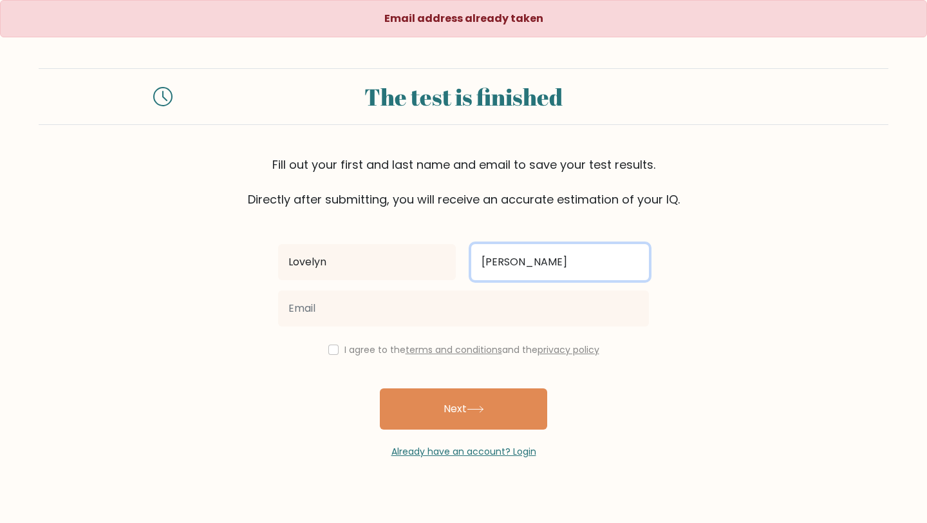
type input "[PERSON_NAME]"
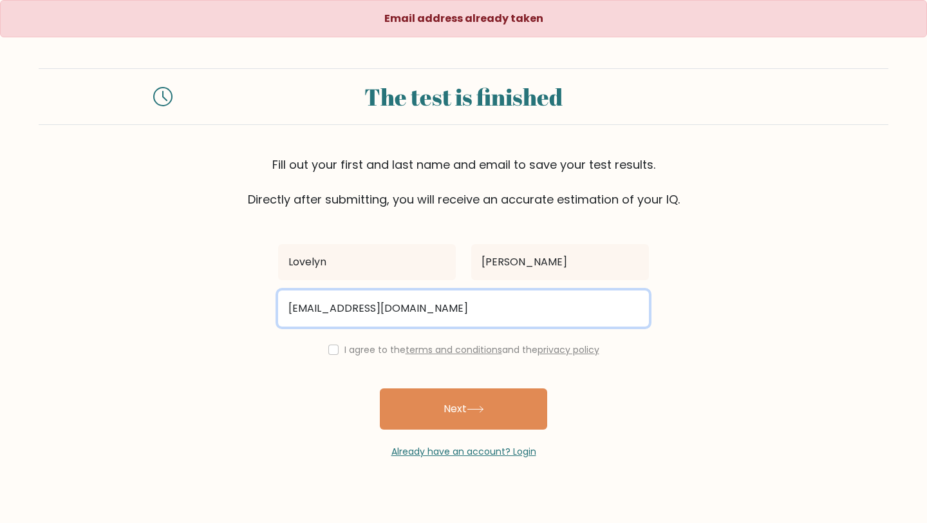
type input "lervloy@gmail.com"
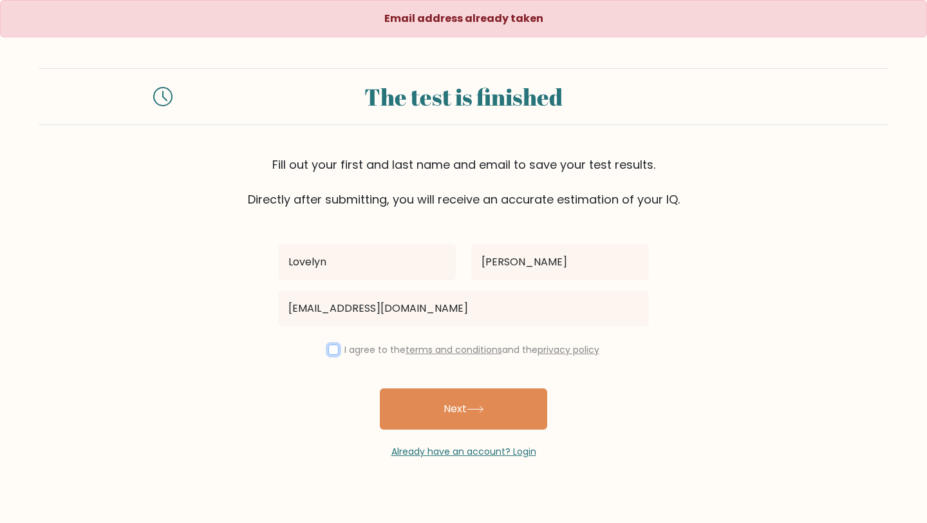
click at [331, 351] on input "checkbox" at bounding box center [333, 349] width 10 height 10
checkbox input "true"
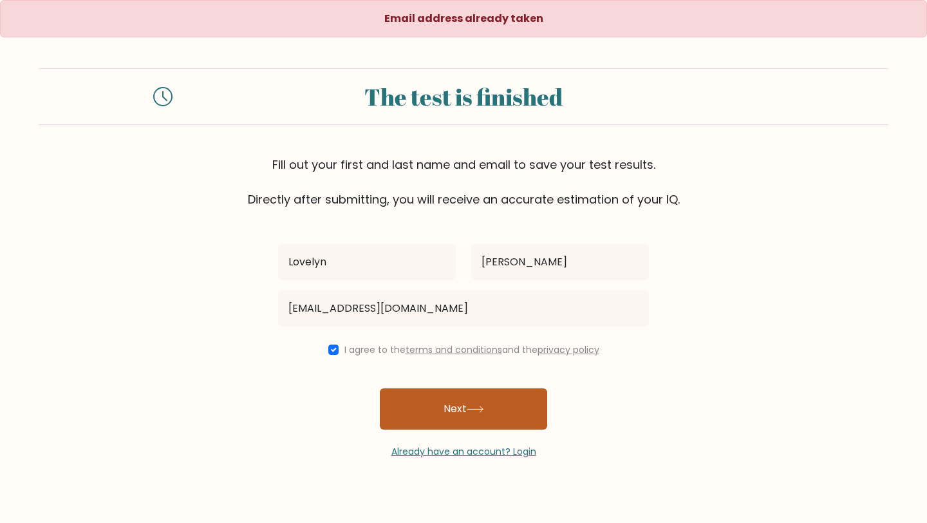
click at [488, 424] on button "Next" at bounding box center [463, 408] width 167 height 41
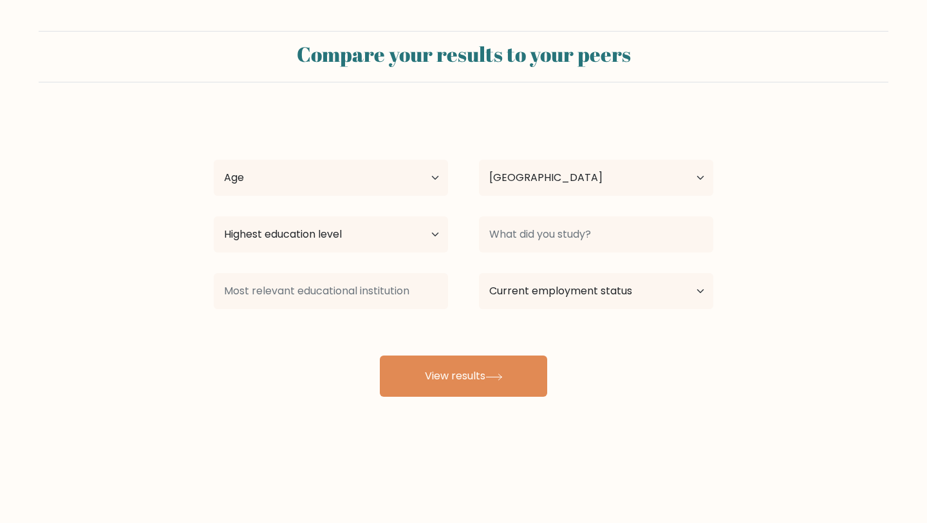
select select "PH"
click at [396, 174] on select "Age Under [DEMOGRAPHIC_DATA] [DEMOGRAPHIC_DATA] [DEMOGRAPHIC_DATA] [DEMOGRAPHIC…" at bounding box center [331, 178] width 234 height 36
select select "25_34"
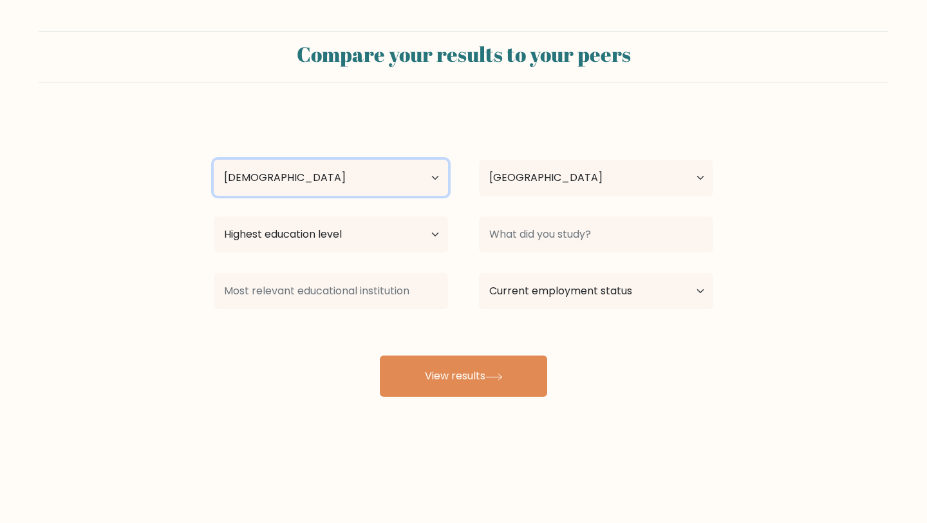
click at [214, 160] on select "Age Under [DEMOGRAPHIC_DATA] [DEMOGRAPHIC_DATA] [DEMOGRAPHIC_DATA] [DEMOGRAPHIC…" at bounding box center [331, 178] width 234 height 36
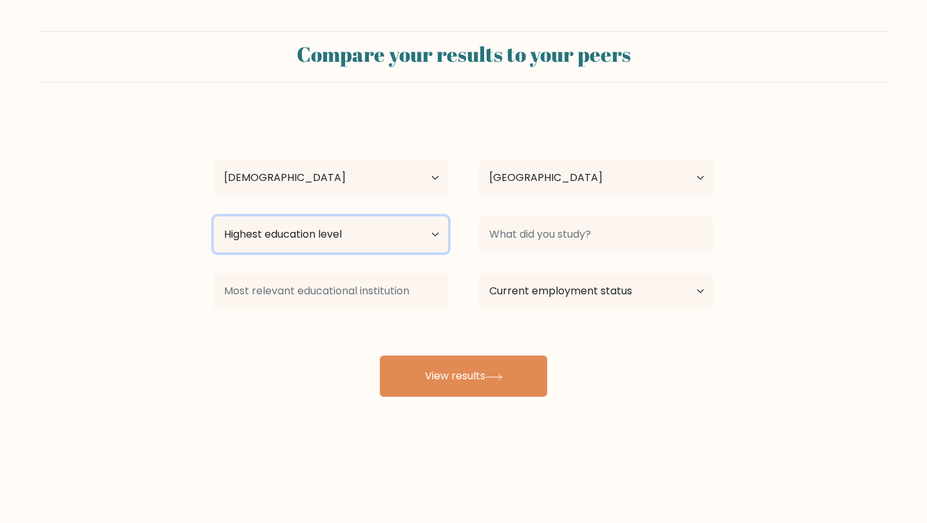
click at [328, 239] on select "Highest education level No schooling Primary Lower Secondary Upper Secondary Oc…" at bounding box center [331, 234] width 234 height 36
select select "bachelors_degree"
click at [214, 216] on select "Highest education level No schooling Primary Lower Secondary Upper Secondary Oc…" at bounding box center [331, 234] width 234 height 36
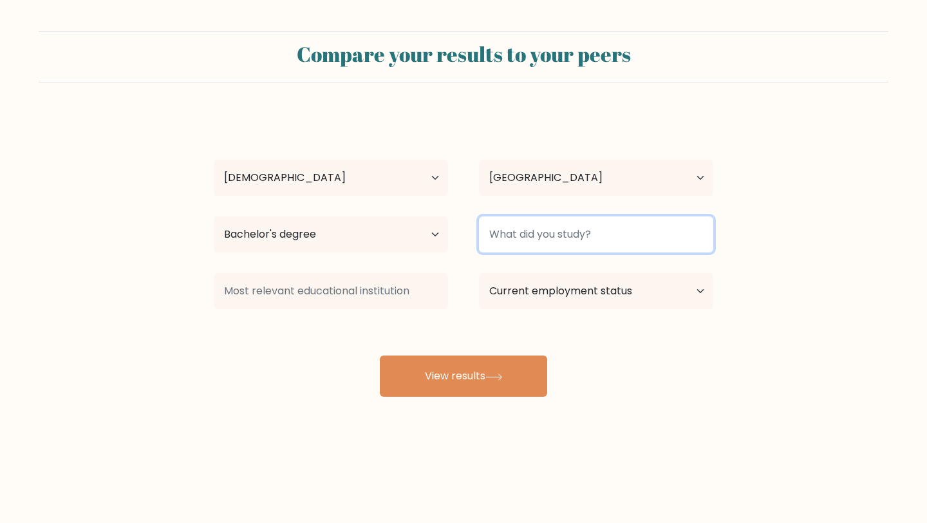
click at [536, 238] on input at bounding box center [596, 234] width 234 height 36
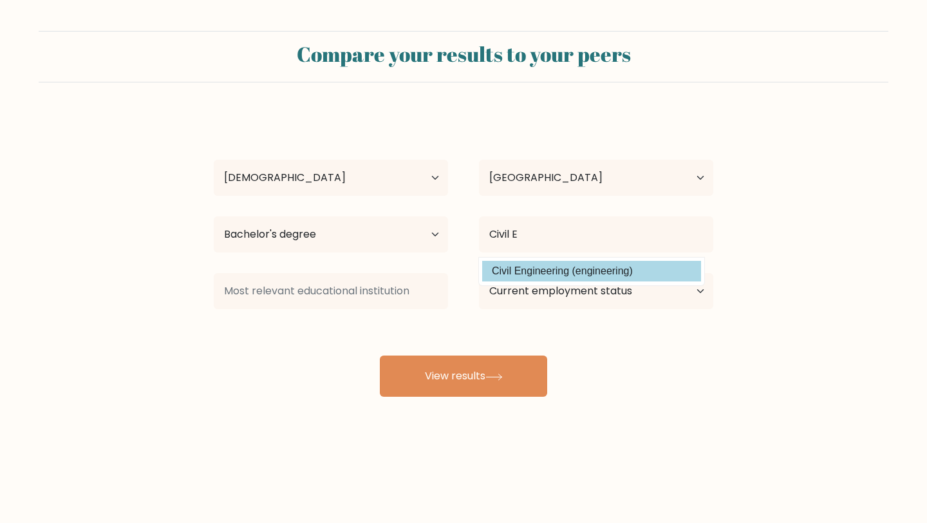
click at [547, 267] on option "Civil Engineering (engineering)" at bounding box center [591, 271] width 219 height 21
type input "Civil Engineering"
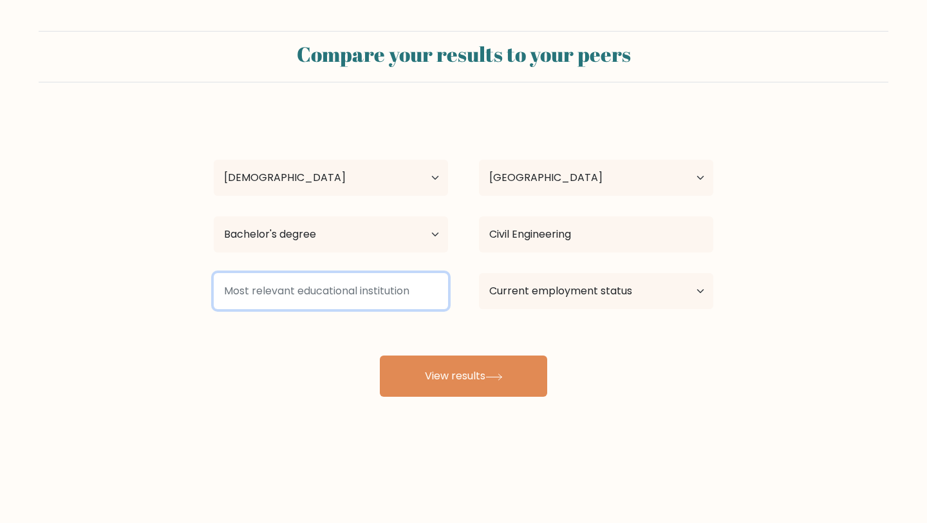
click at [393, 301] on input at bounding box center [331, 291] width 234 height 36
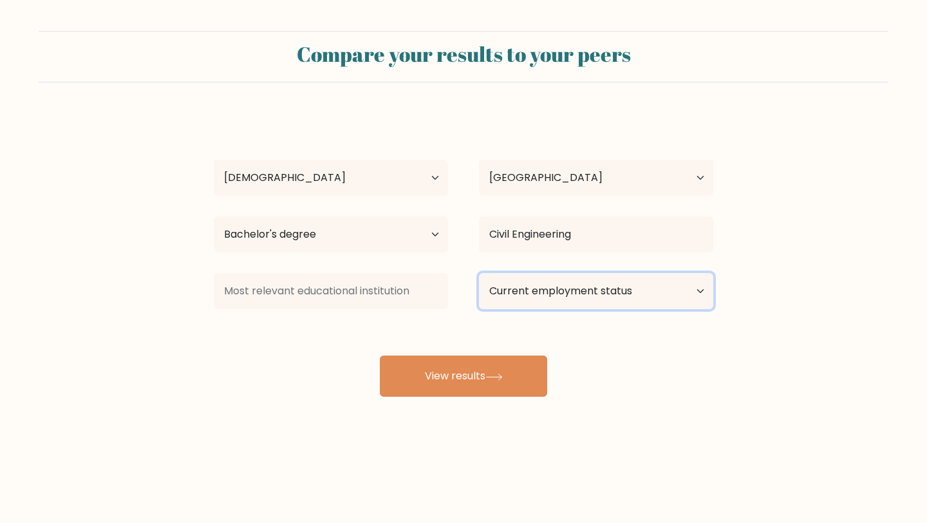
click at [512, 294] on select "Current employment status Employed Student Retired Other / prefer not to answer" at bounding box center [596, 291] width 234 height 36
select select "other"
click at [479, 273] on select "Current employment status Employed Student Retired Other / prefer not to answer" at bounding box center [596, 291] width 234 height 36
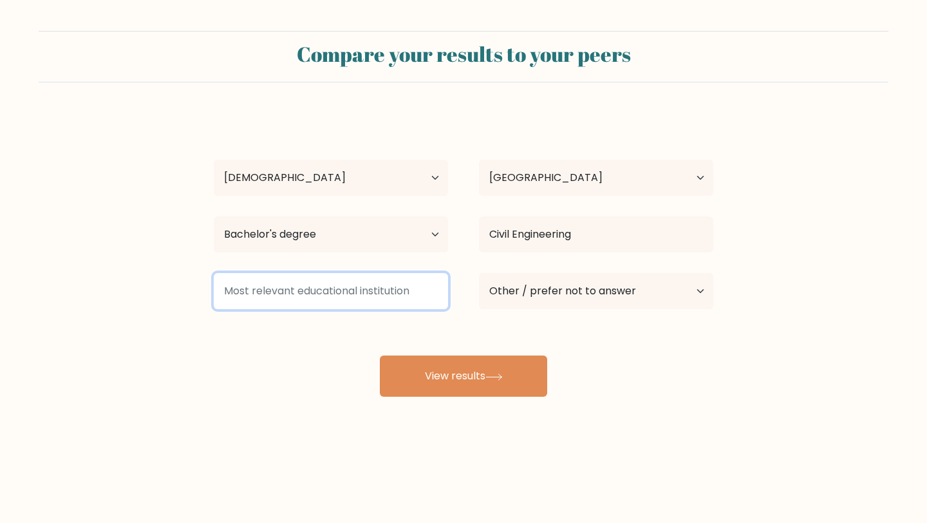
click at [410, 301] on input at bounding box center [331, 291] width 234 height 36
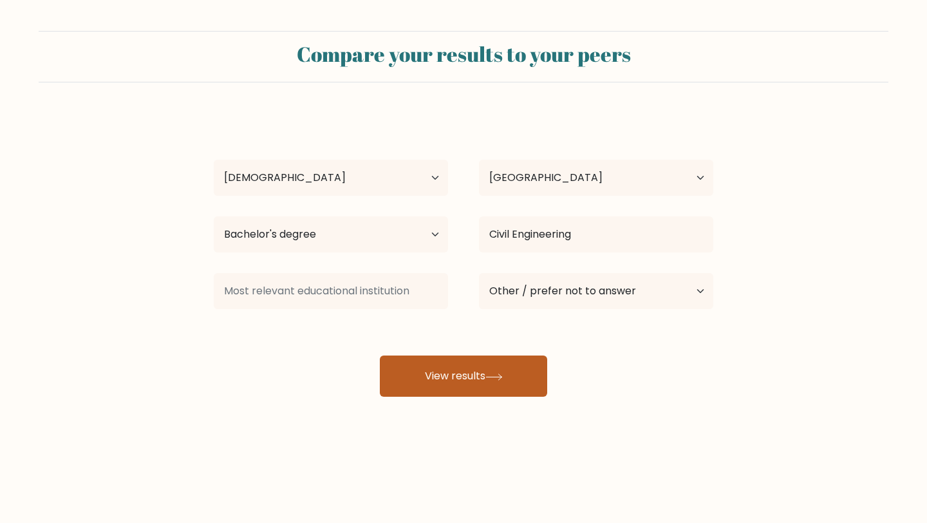
click at [468, 383] on button "View results" at bounding box center [463, 375] width 167 height 41
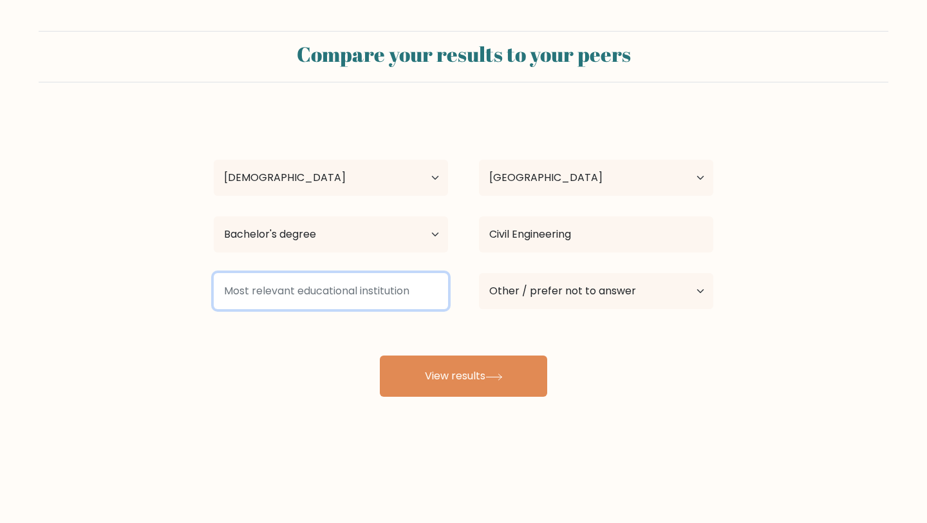
click at [351, 280] on input at bounding box center [331, 291] width 234 height 36
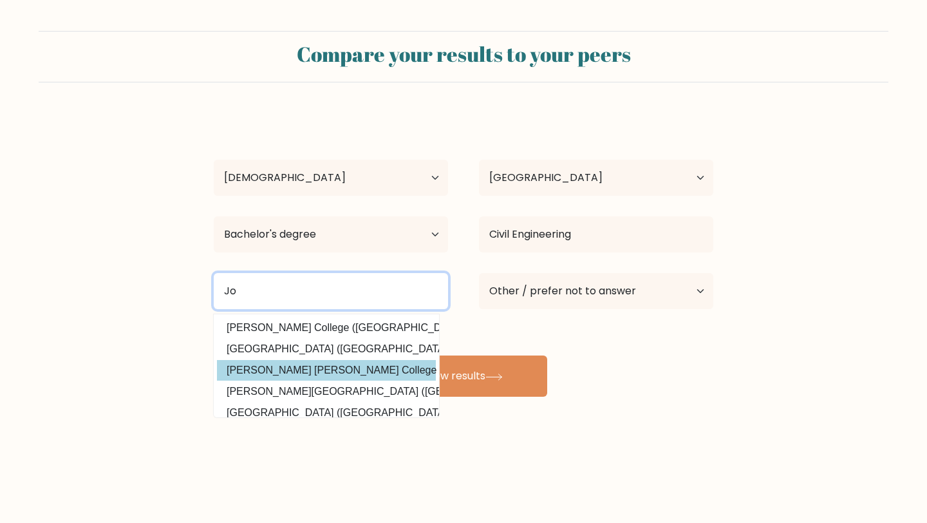
type input "J"
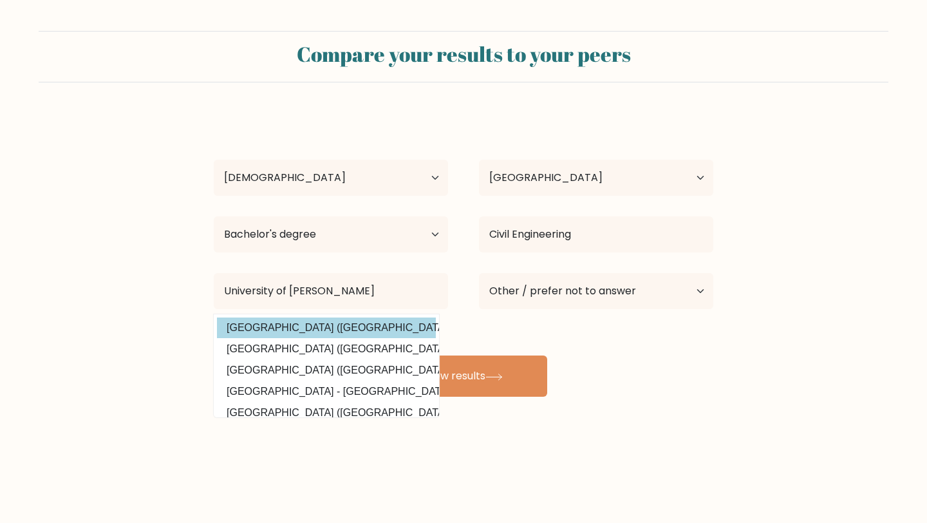
click at [326, 325] on option "[GEOGRAPHIC_DATA] ([GEOGRAPHIC_DATA])" at bounding box center [326, 327] width 219 height 21
type input "[GEOGRAPHIC_DATA]"
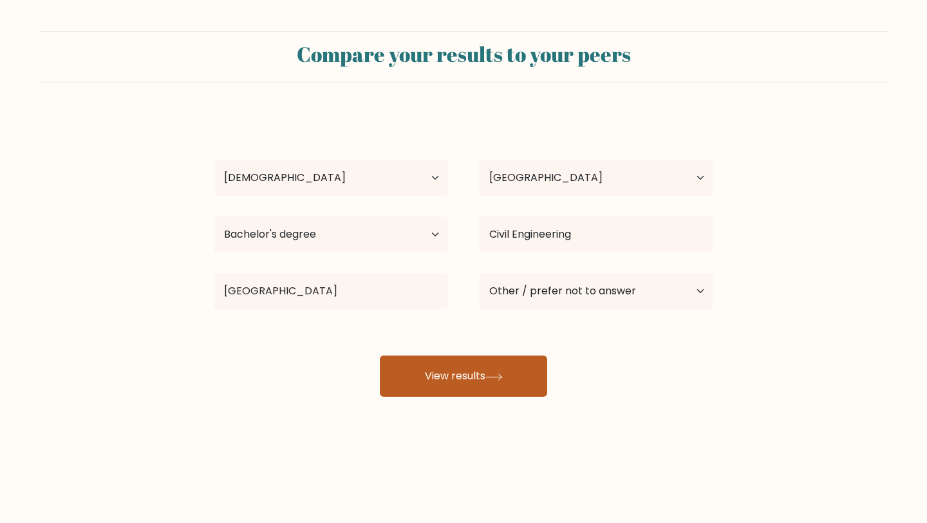
click at [496, 373] on button "View results" at bounding box center [463, 375] width 167 height 41
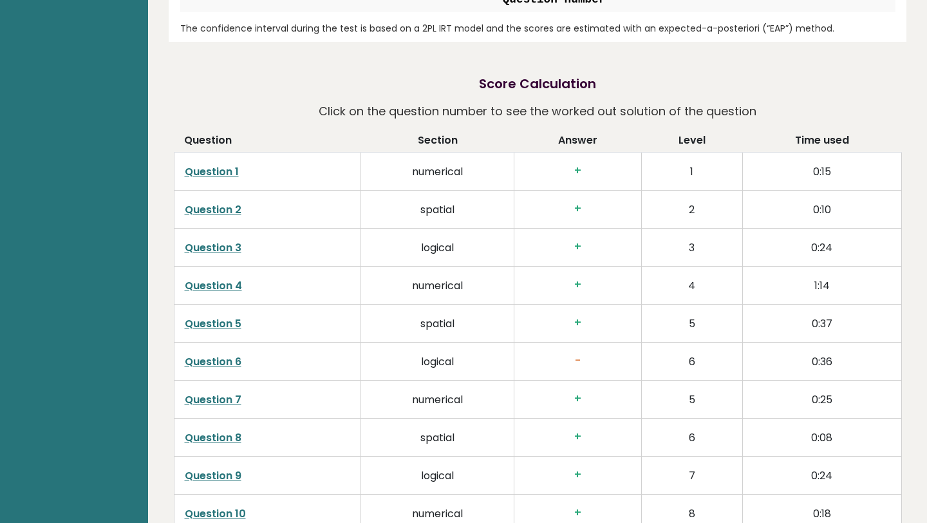
scroll to position [1999, 0]
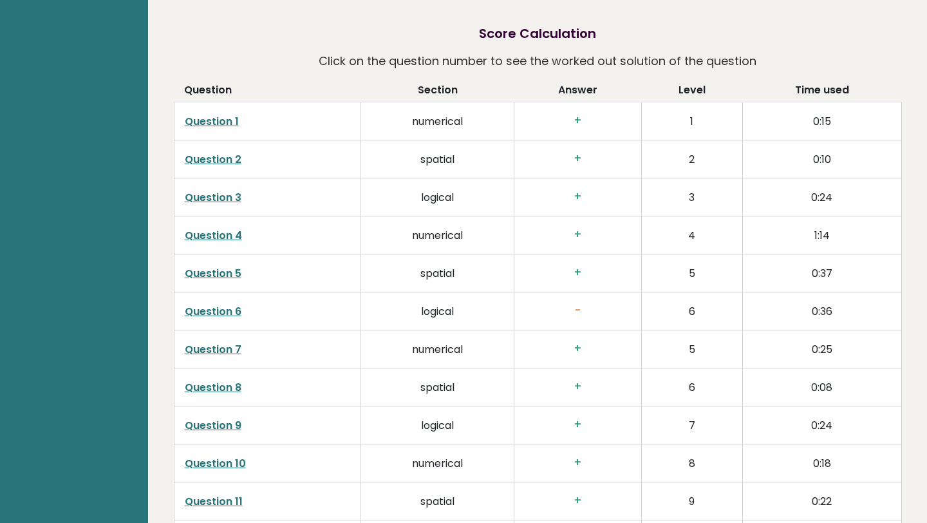
click at [207, 304] on link "Question 6" at bounding box center [213, 311] width 57 height 15
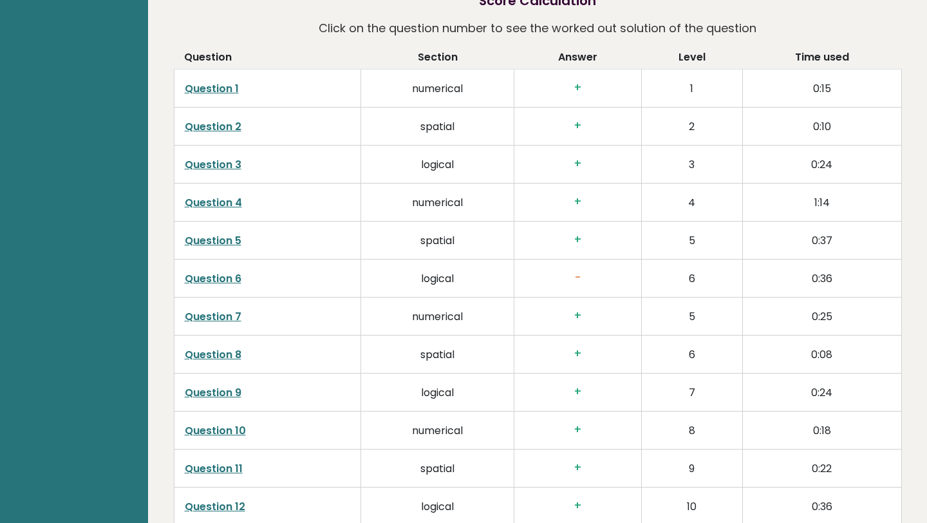
scroll to position [2011, 0]
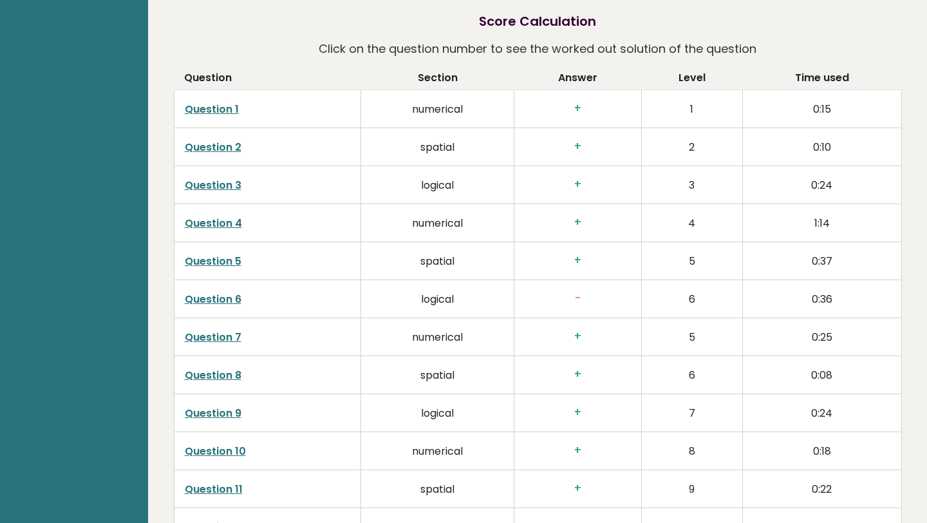
click at [201, 102] on link "Question 1" at bounding box center [212, 109] width 54 height 15
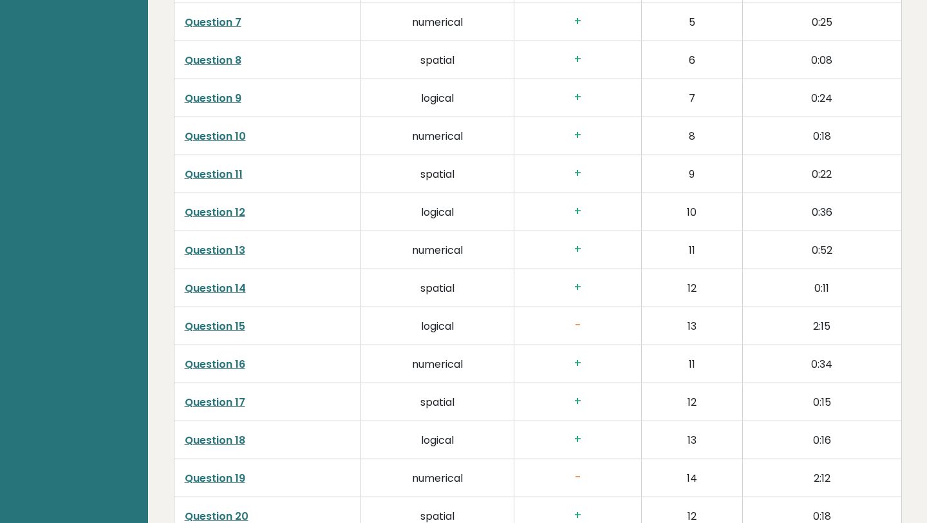
scroll to position [2335, 0]
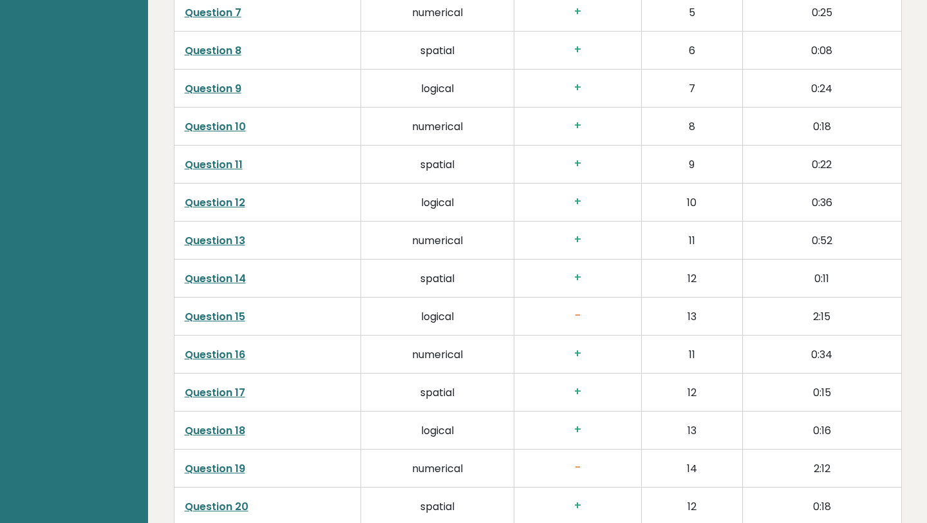
click at [205, 309] on link "Question 15" at bounding box center [215, 316] width 61 height 15
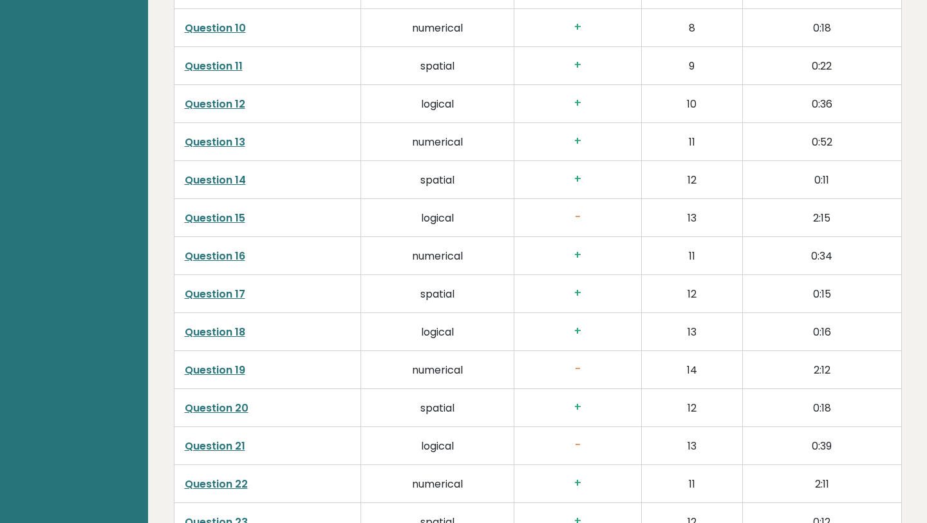
scroll to position [2442, 0]
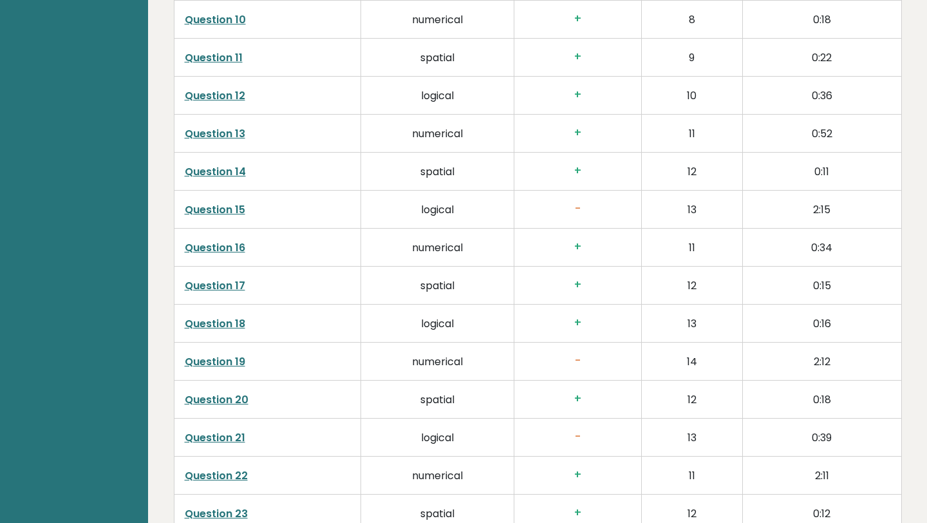
click at [216, 352] on td "Question 19" at bounding box center [267, 361] width 187 height 38
click at [212, 354] on link "Question 19" at bounding box center [215, 361] width 61 height 15
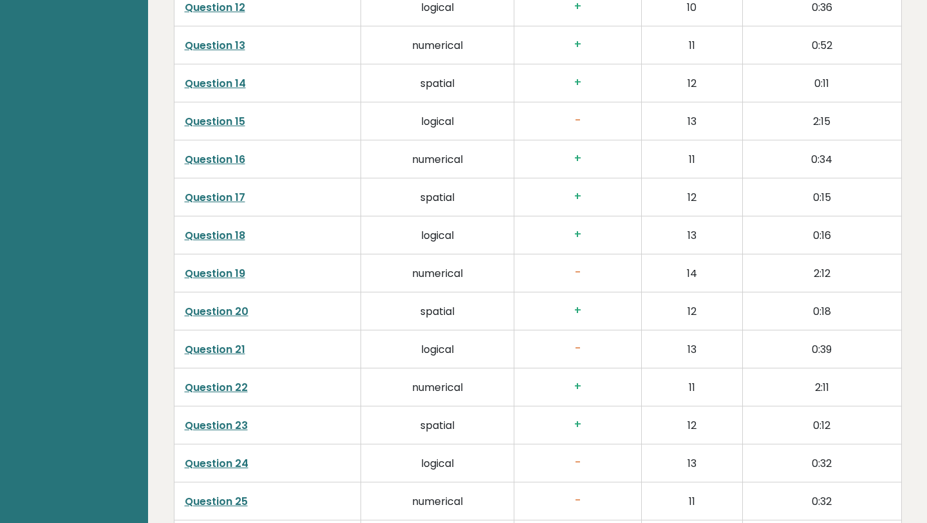
scroll to position [2532, 0]
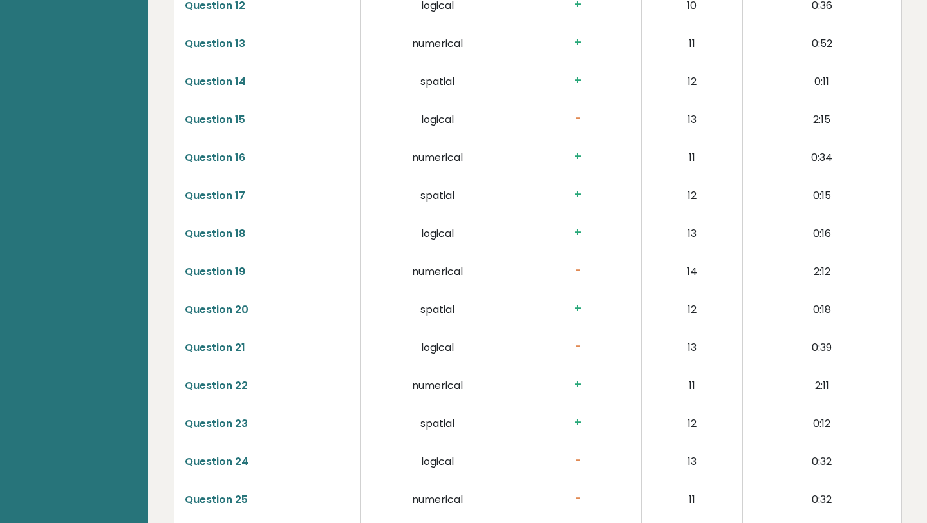
click at [225, 454] on link "Question 24" at bounding box center [217, 461] width 64 height 15
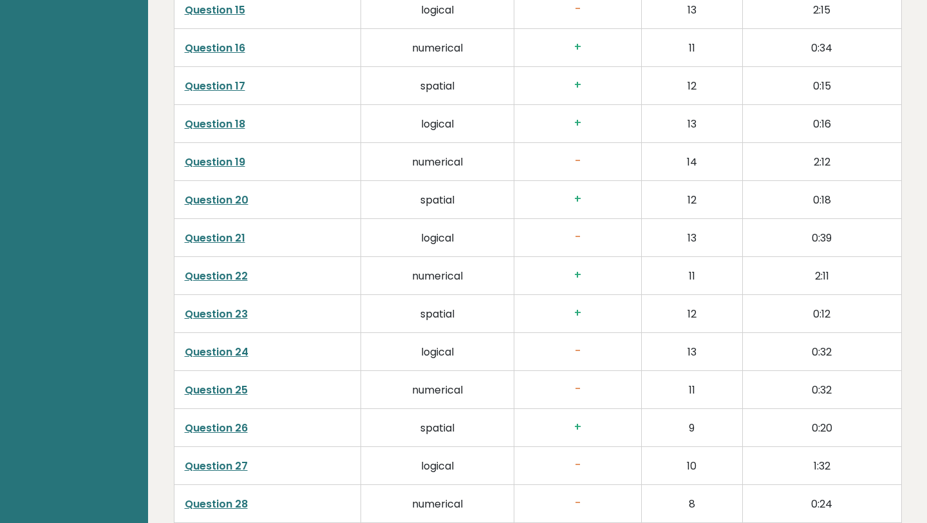
scroll to position [2663, 0]
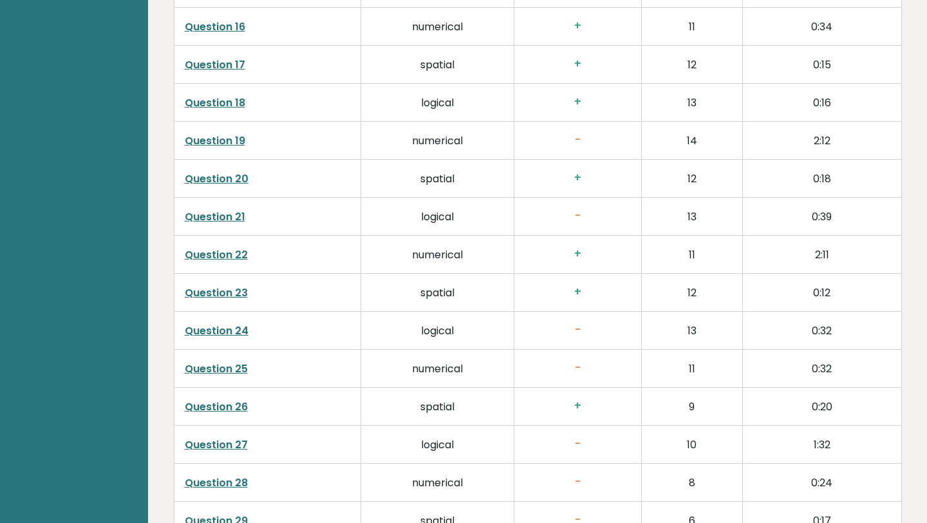
click at [216, 437] on link "Question 27" at bounding box center [216, 444] width 63 height 15
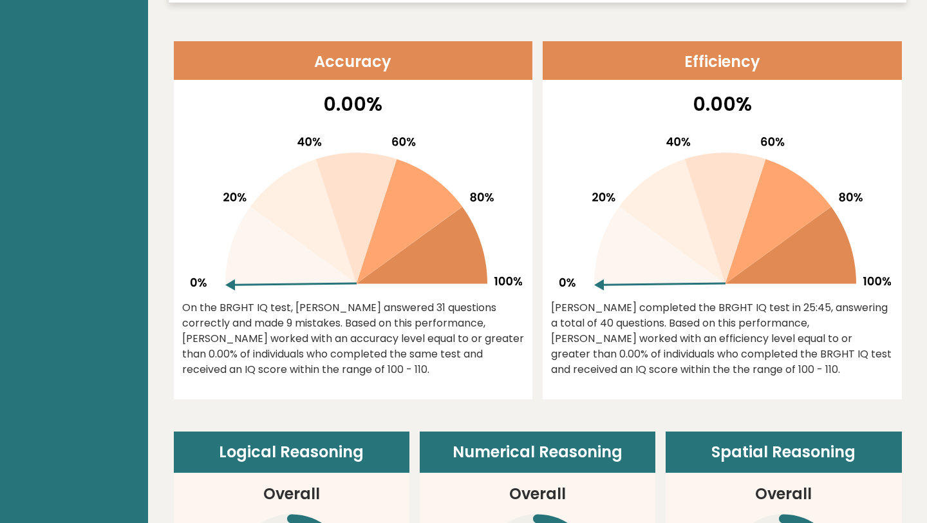
scroll to position [0, 0]
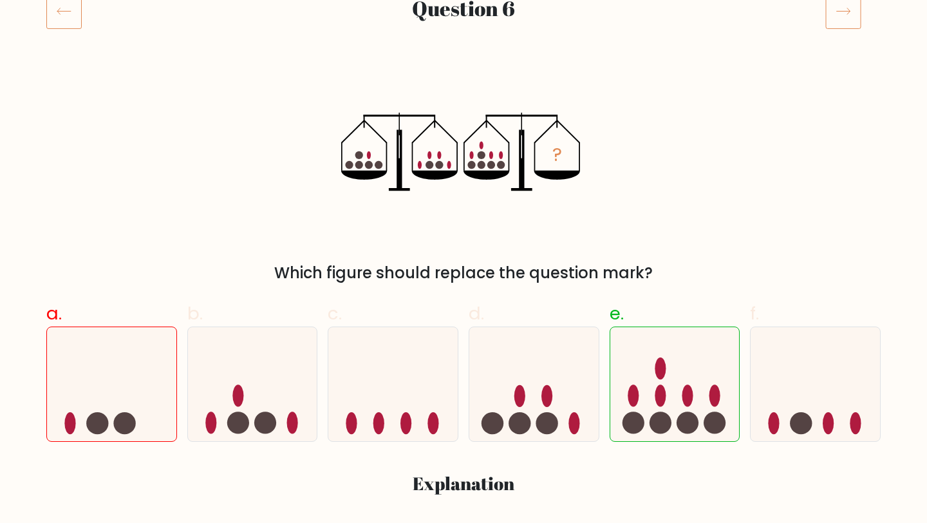
scroll to position [187, 0]
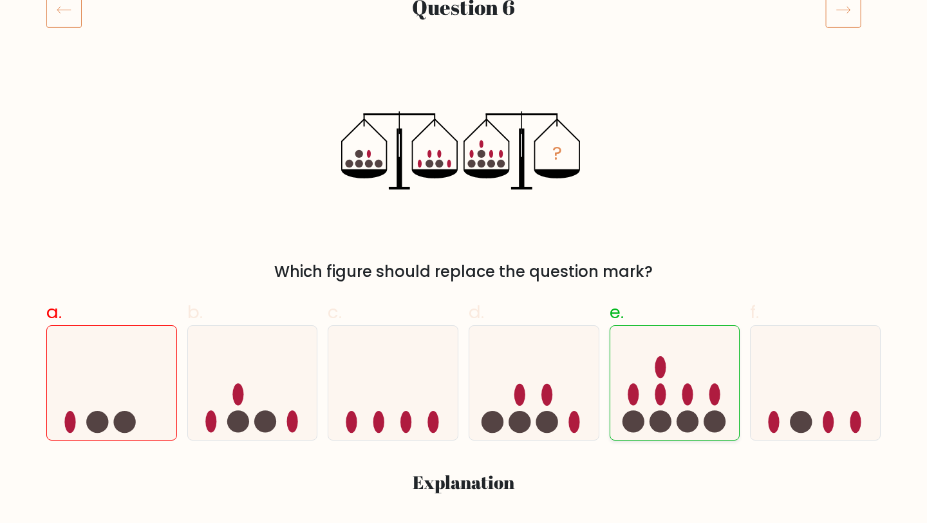
click at [644, 378] on icon at bounding box center [674, 382] width 129 height 107
click at [464, 83] on input "e." at bounding box center [463, 79] width 1 height 8
radio input "true"
click at [63, 4] on icon at bounding box center [63, 10] width 35 height 36
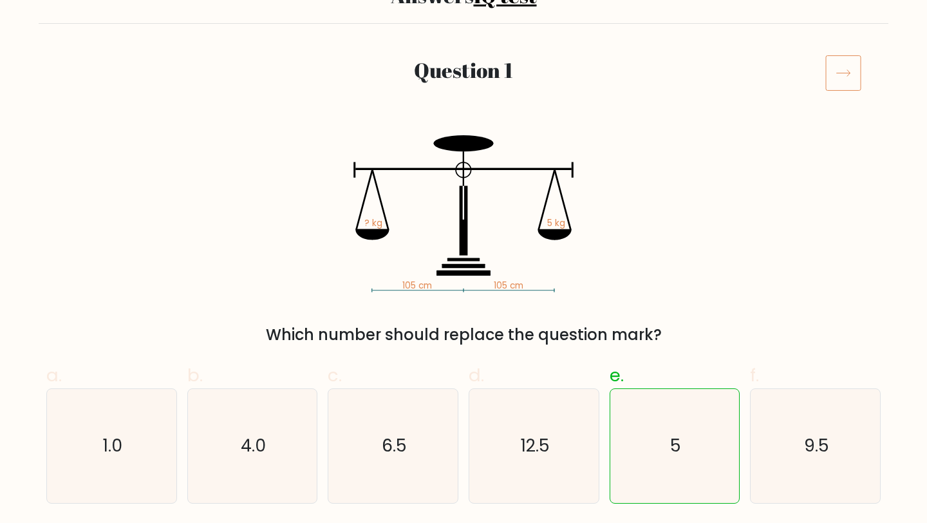
scroll to position [133, 0]
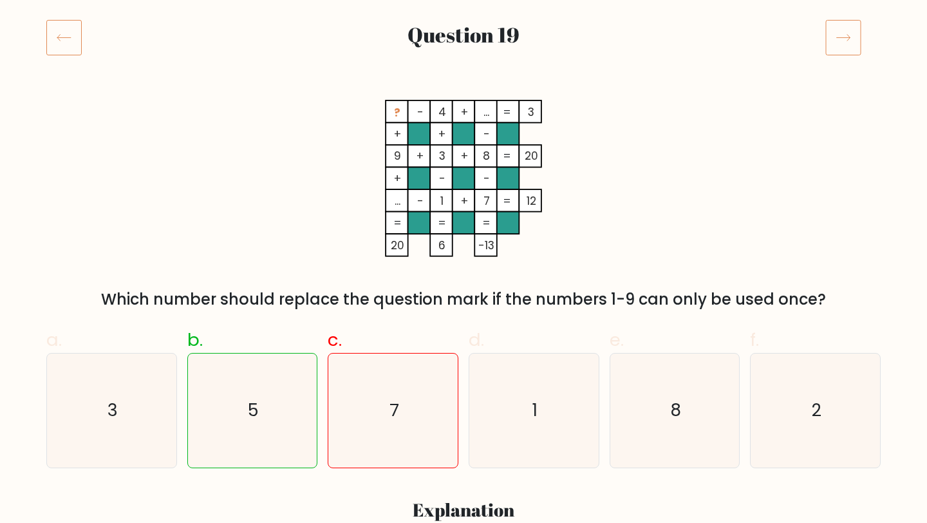
scroll to position [161, 0]
